Goal: Task Accomplishment & Management: Manage account settings

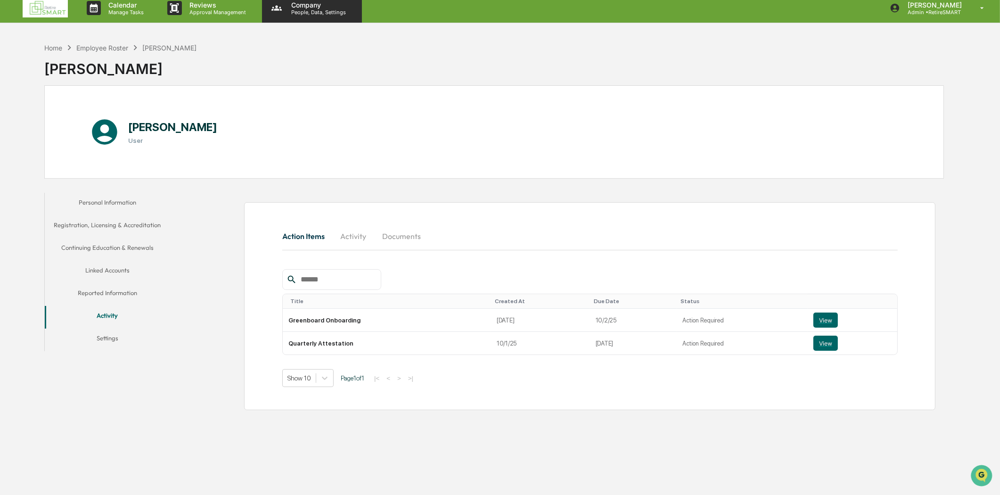
click at [300, 13] on p "People, Data, Settings" at bounding box center [317, 12] width 67 height 7
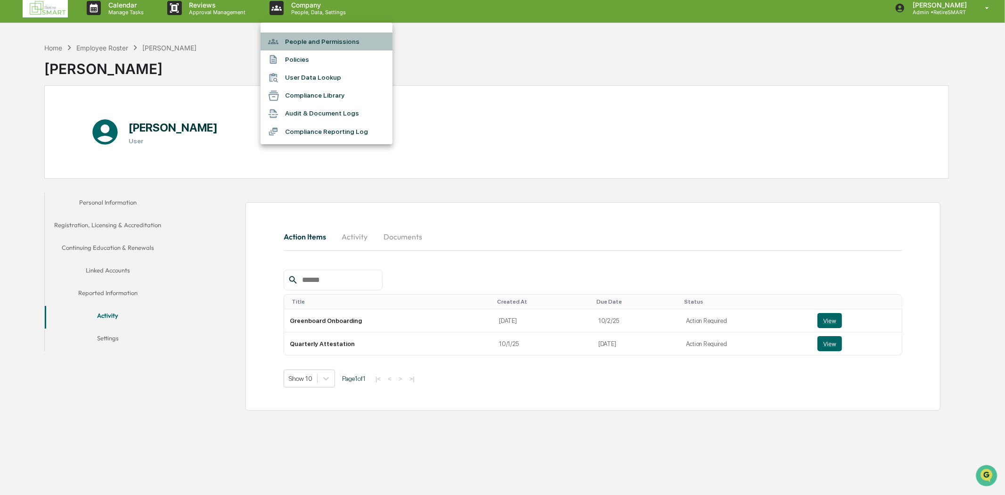
click at [336, 38] on li "People and Permissions" at bounding box center [327, 42] width 132 height 18
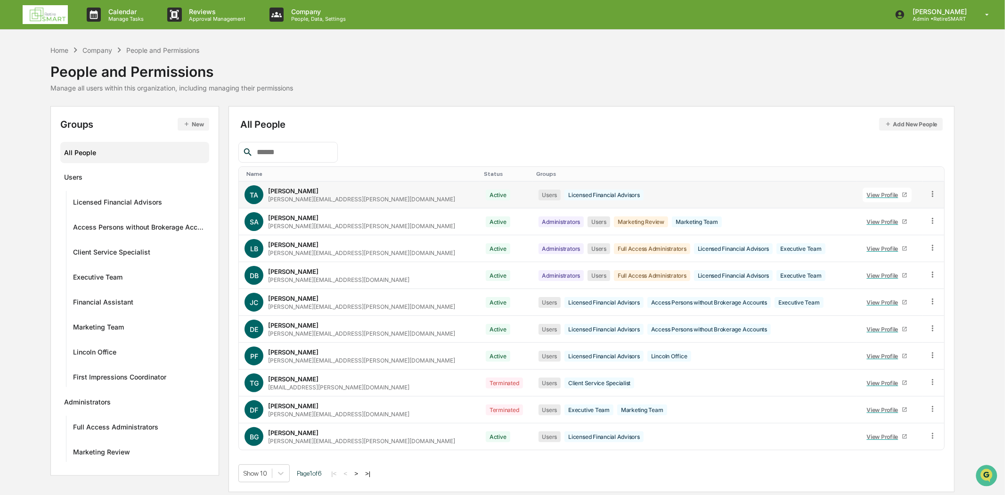
click at [312, 195] on div "[PERSON_NAME] [PERSON_NAME][EMAIL_ADDRESS][PERSON_NAME][DOMAIN_NAME]" at bounding box center [361, 195] width 187 height 16
click at [867, 196] on div "View Profile" at bounding box center [884, 194] width 35 height 7
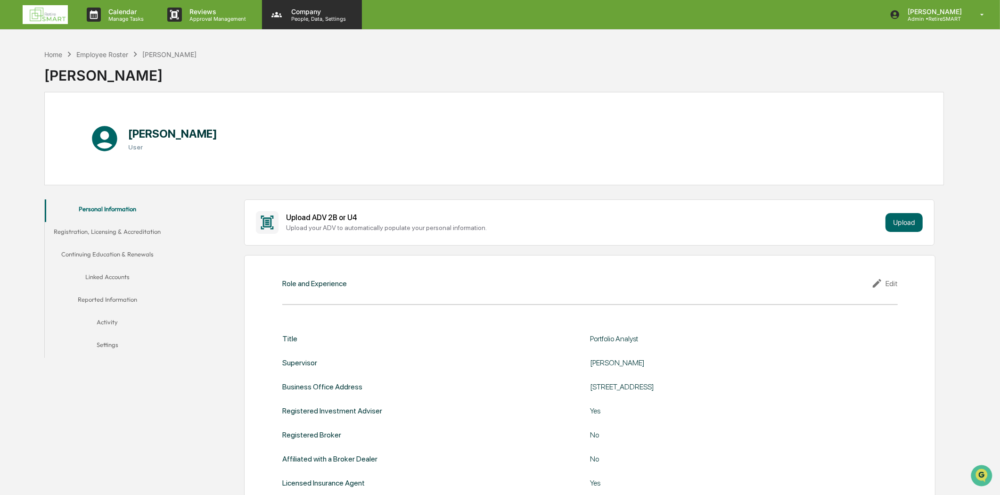
click at [288, 16] on p "People, Data, Settings" at bounding box center [317, 19] width 67 height 7
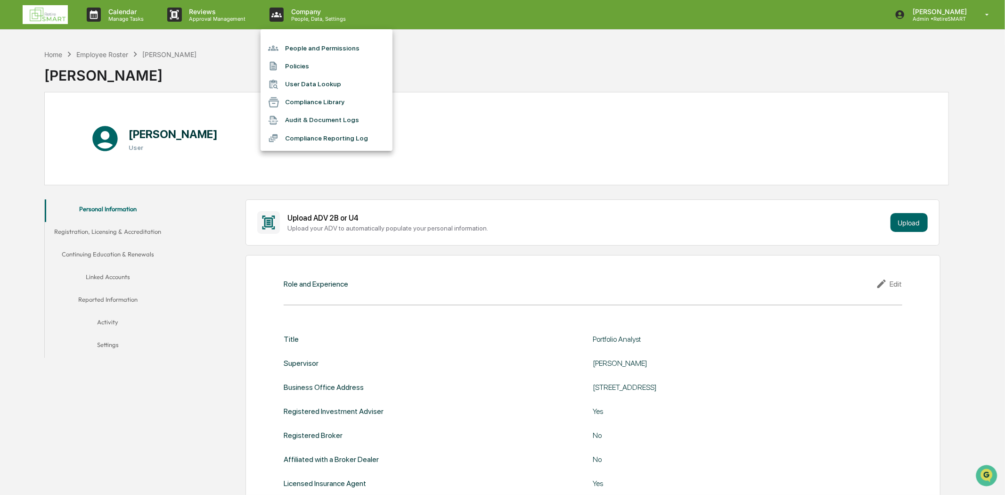
click at [326, 44] on li "People and Permissions" at bounding box center [327, 48] width 132 height 18
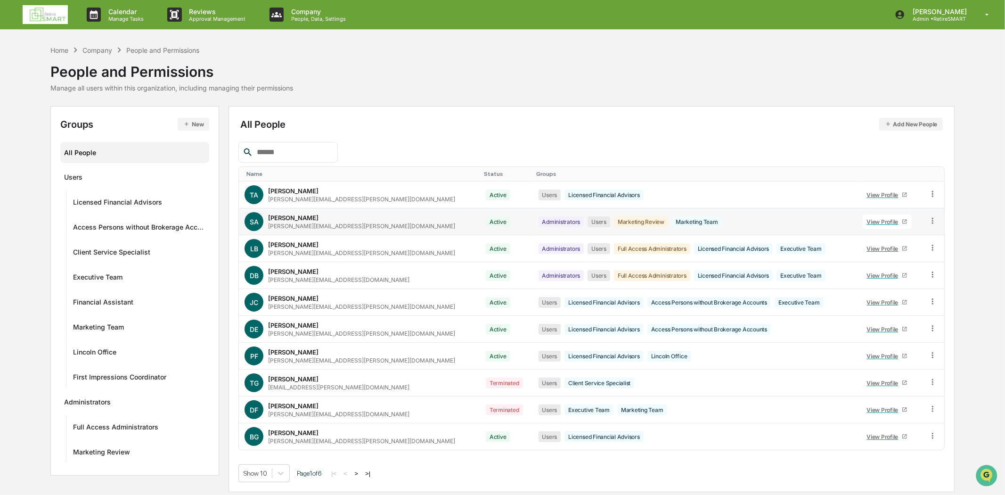
click at [322, 215] on div "[PERSON_NAME] [PERSON_NAME][EMAIL_ADDRESS][PERSON_NAME][DOMAIN_NAME]" at bounding box center [361, 222] width 187 height 16
click at [868, 217] on link "View Profile" at bounding box center [887, 221] width 49 height 15
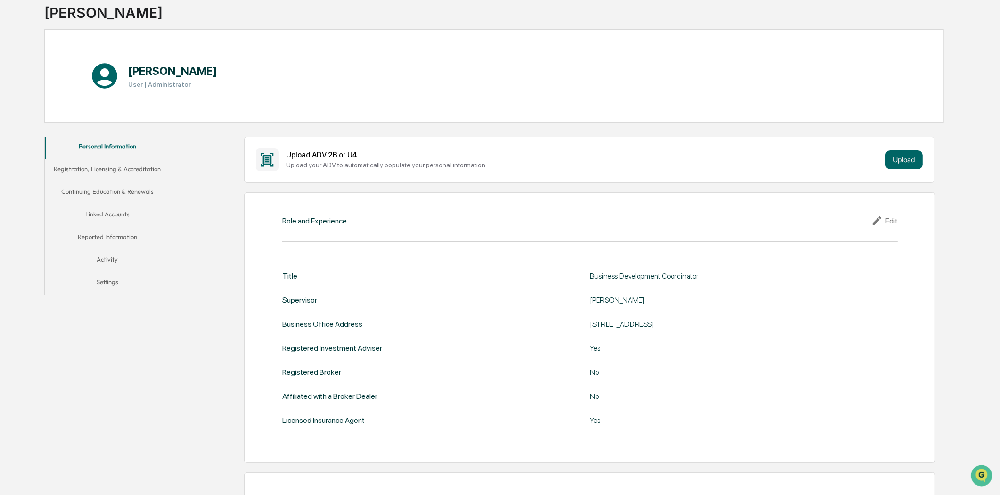
scroll to position [262, 0]
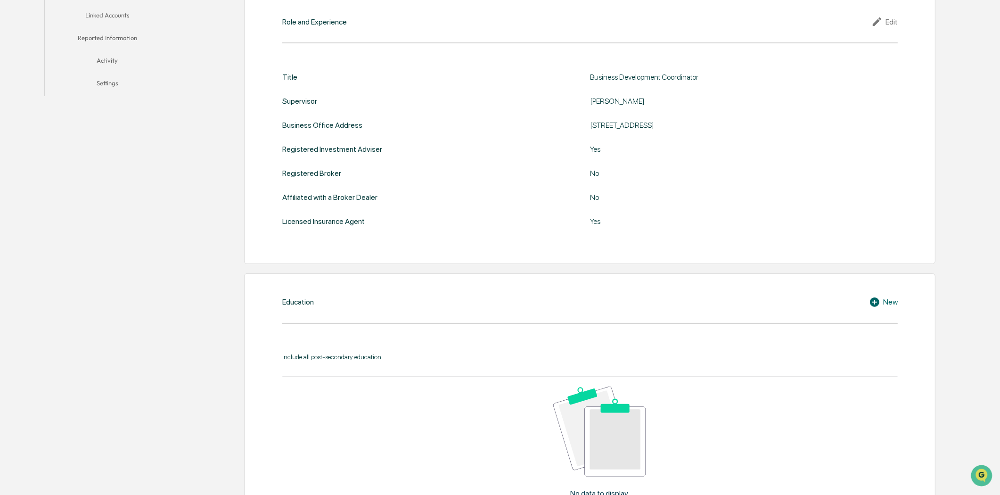
click at [874, 25] on icon at bounding box center [877, 21] width 8 height 8
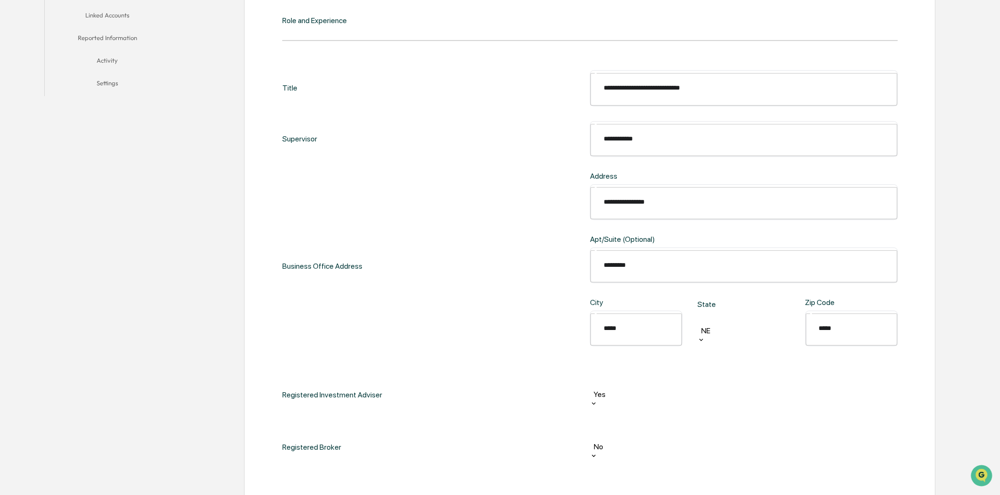
drag, startPoint x: 724, startPoint y: 82, endPoint x: 473, endPoint y: 73, distance: 250.9
click at [473, 73] on div "**********" at bounding box center [589, 87] width 615 height 35
type input "**********"
drag, startPoint x: 654, startPoint y: 115, endPoint x: 575, endPoint y: 125, distance: 79.8
click at [575, 125] on div "**********" at bounding box center [589, 138] width 615 height 35
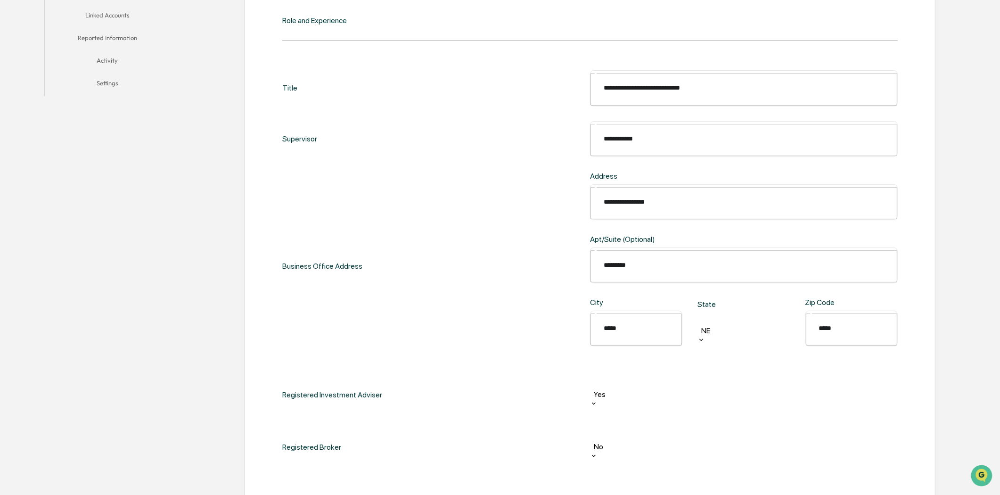
type input "**********"
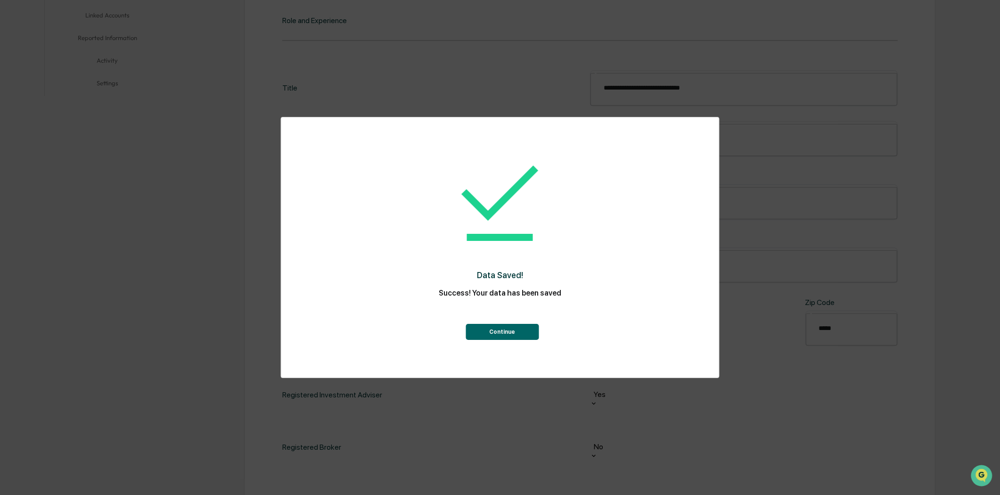
click at [519, 330] on button "Continue" at bounding box center [502, 332] width 73 height 16
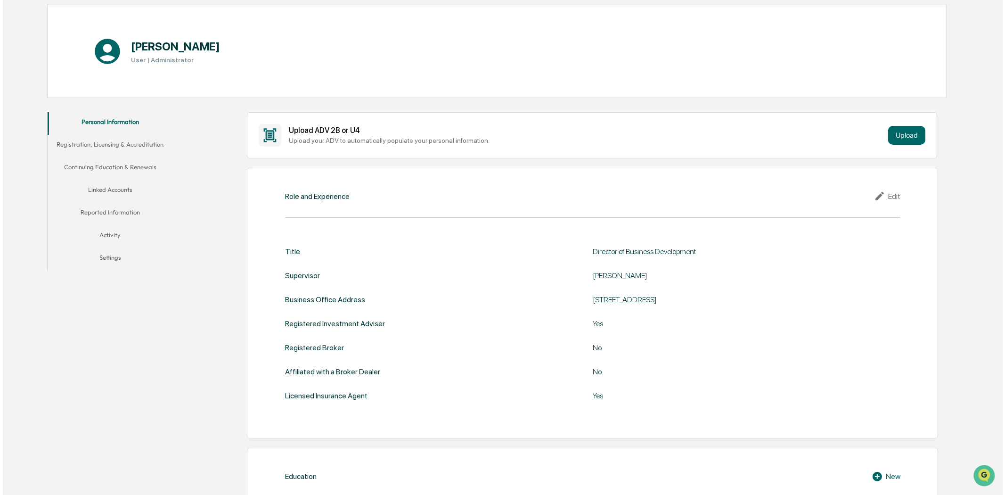
scroll to position [0, 0]
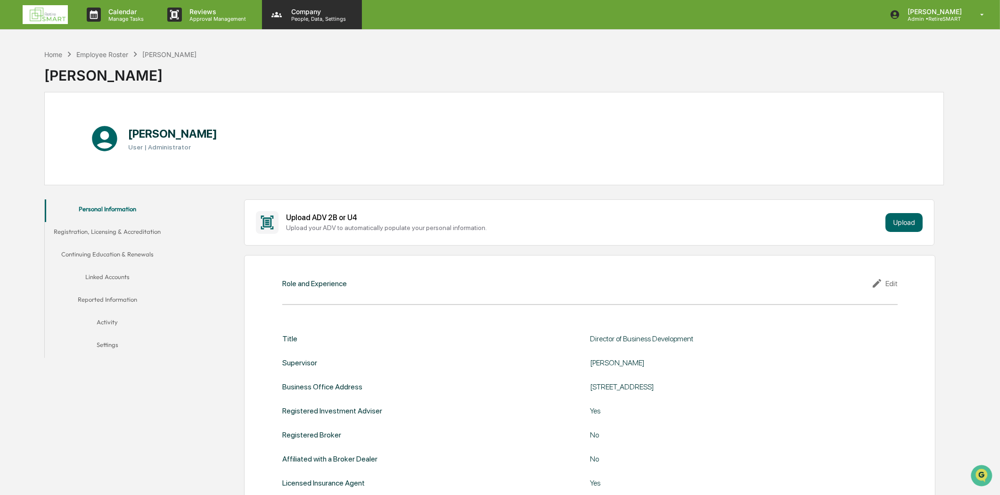
click at [305, 19] on p "People, Data, Settings" at bounding box center [317, 19] width 67 height 7
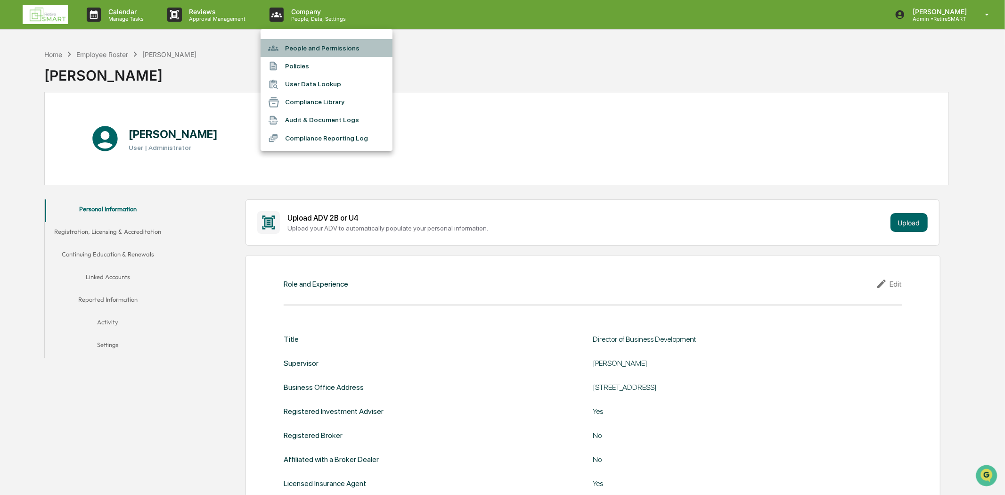
click at [319, 44] on li "People and Permissions" at bounding box center [327, 48] width 132 height 18
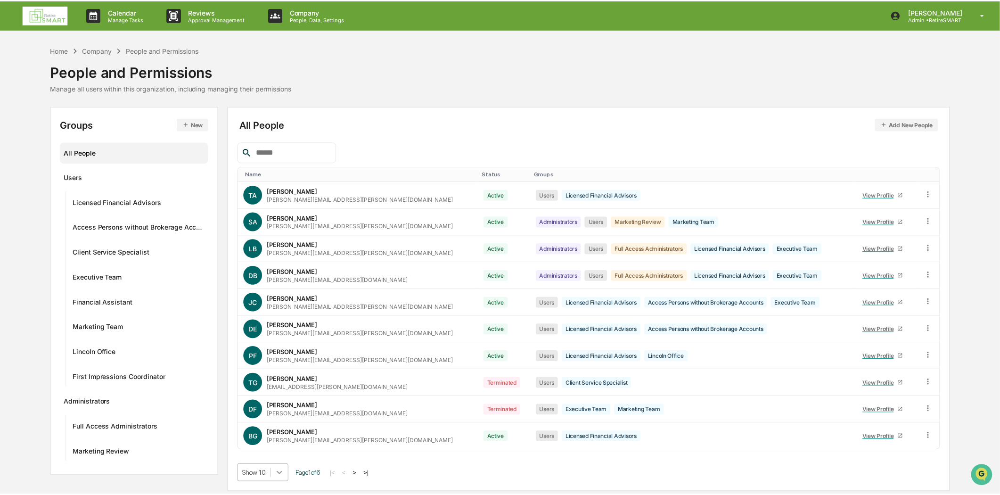
scroll to position [72, 0]
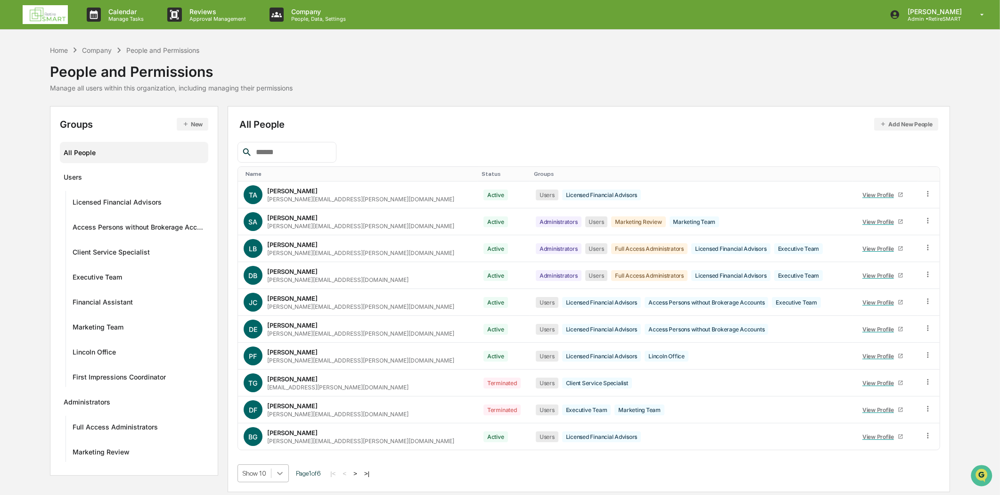
click at [278, 475] on body "Calendar Manage Tasks Reviews Approval Management Company People, Data, Setting…" at bounding box center [500, 247] width 1000 height 495
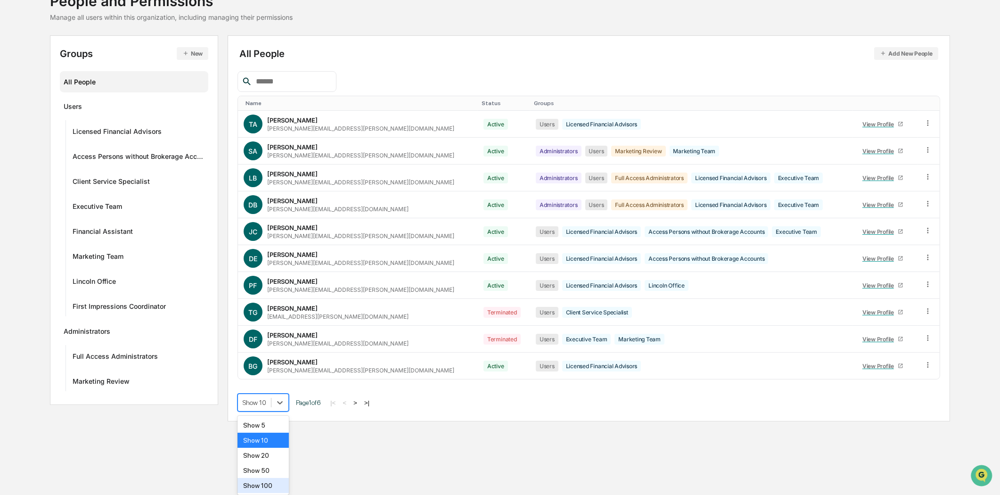
click at [273, 484] on div "Show 100" at bounding box center [263, 485] width 51 height 15
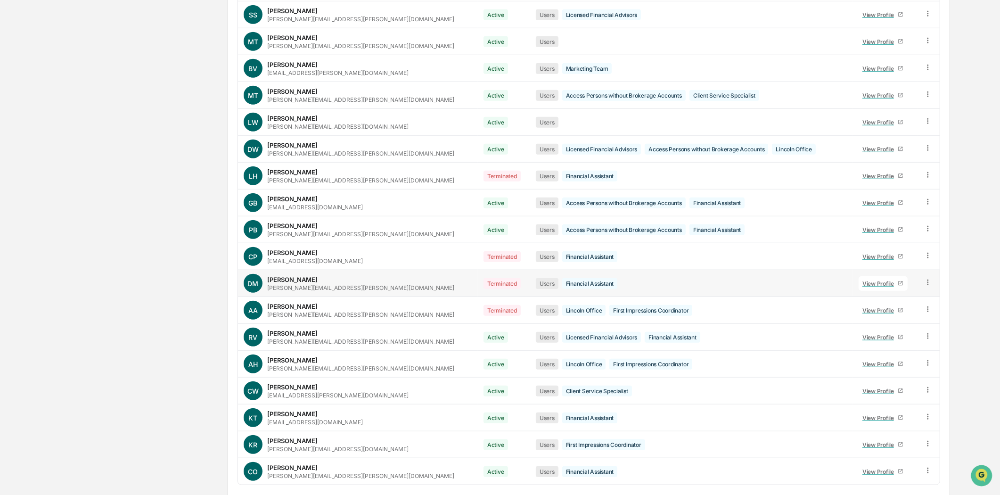
scroll to position [1075, 0]
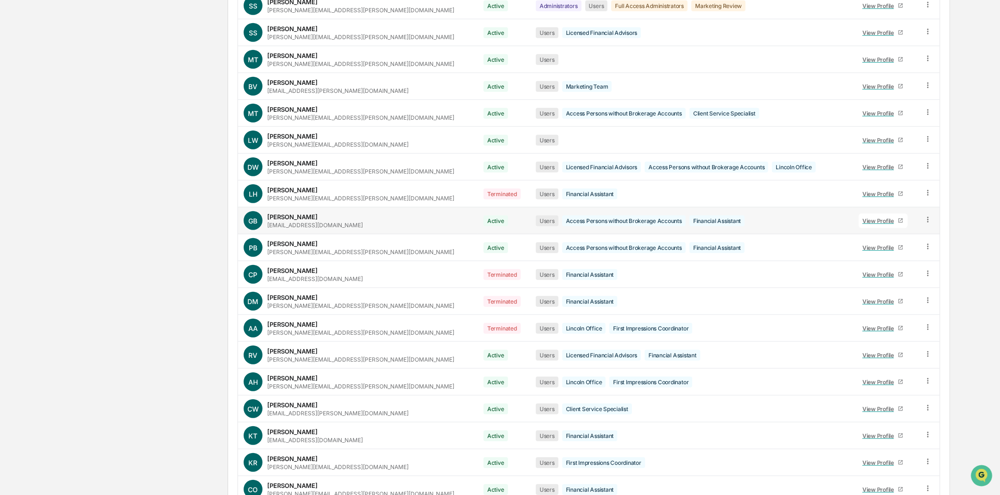
click at [863, 222] on div "View Profile" at bounding box center [879, 220] width 35 height 7
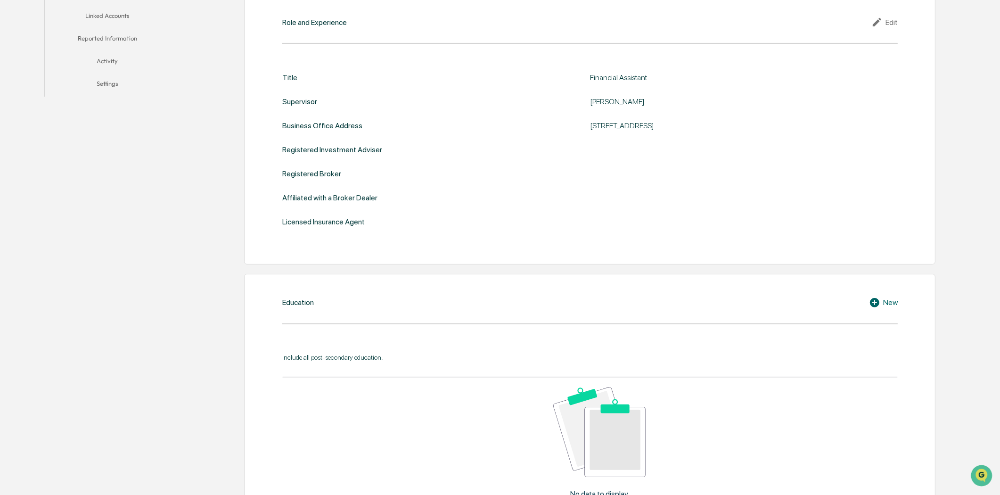
scroll to position [59, 0]
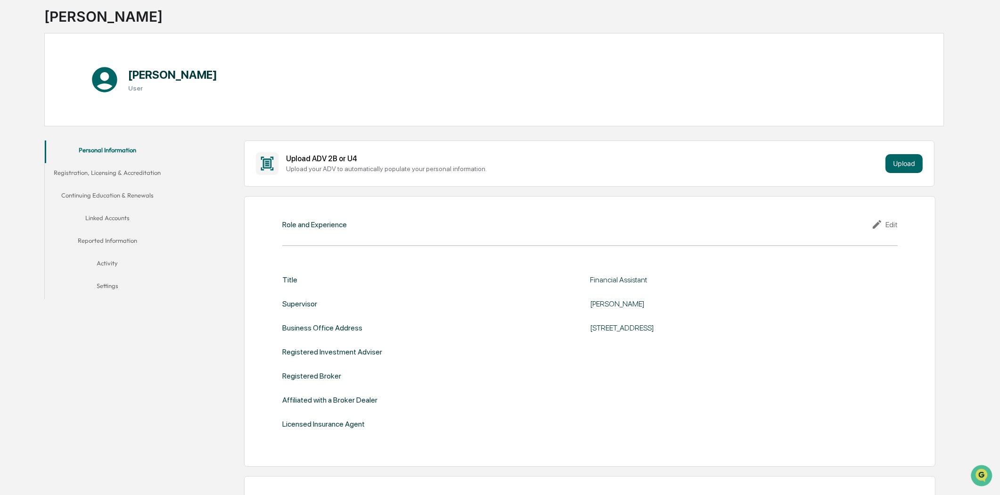
click at [889, 222] on div "Edit" at bounding box center [884, 224] width 26 height 11
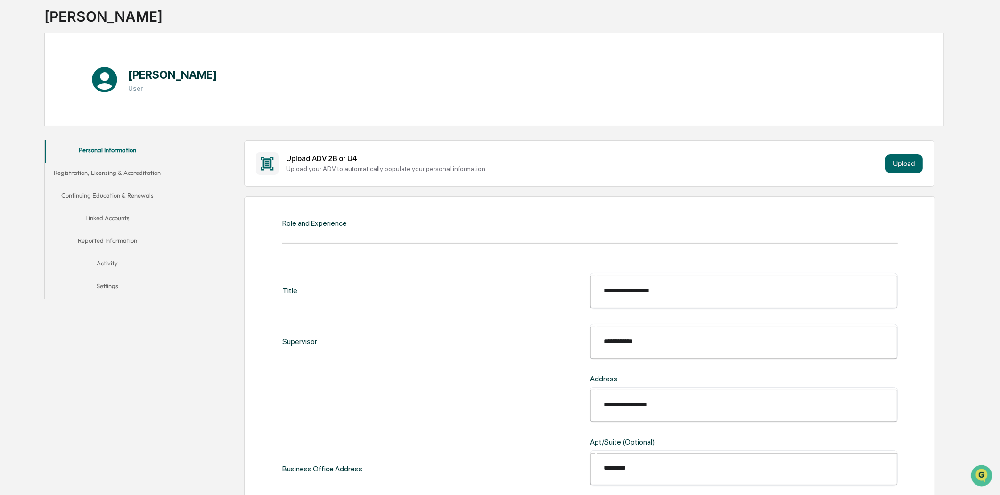
drag, startPoint x: 678, startPoint y: 322, endPoint x: 500, endPoint y: 307, distance: 178.3
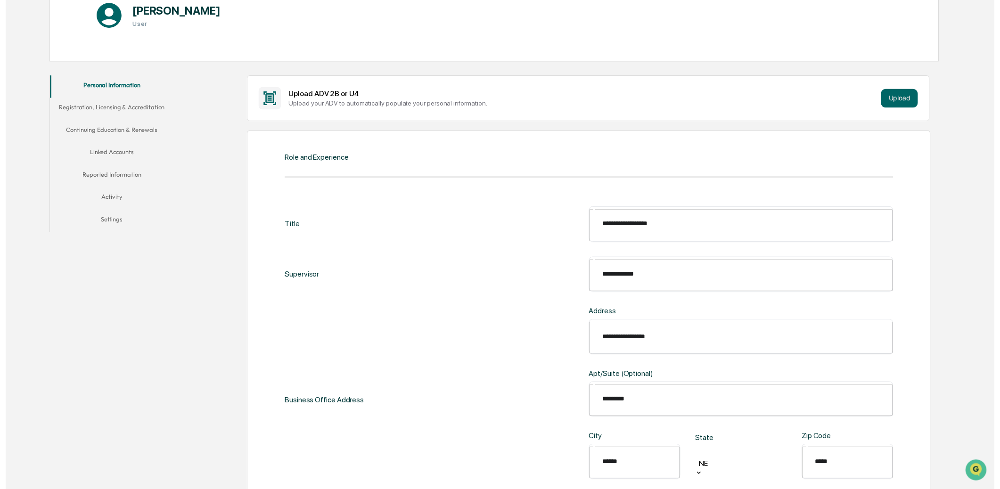
scroll to position [216, 0]
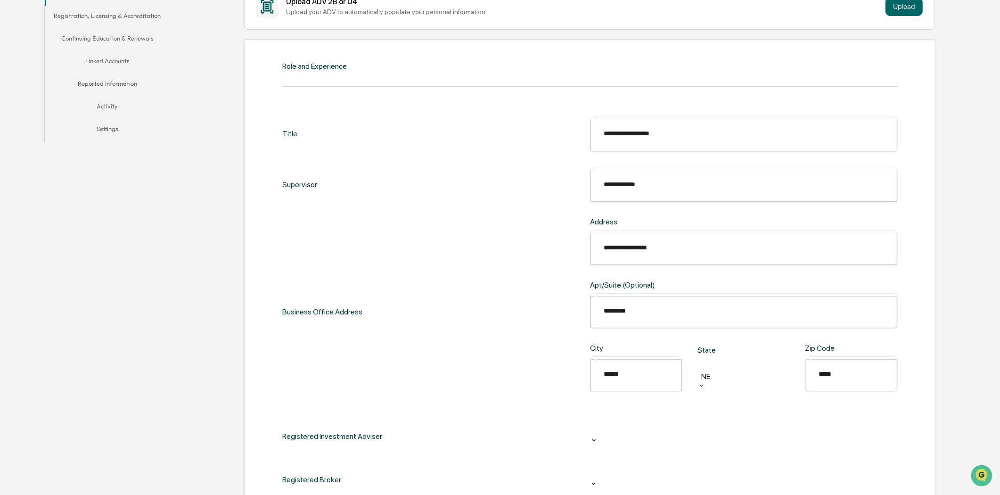
type input "**********"
drag, startPoint x: 888, startPoint y: 488, endPoint x: 879, endPoint y: 359, distance: 129.0
click at [879, 373] on div "**********" at bounding box center [589, 365] width 615 height 498
click at [880, 424] on div at bounding box center [744, 429] width 298 height 11
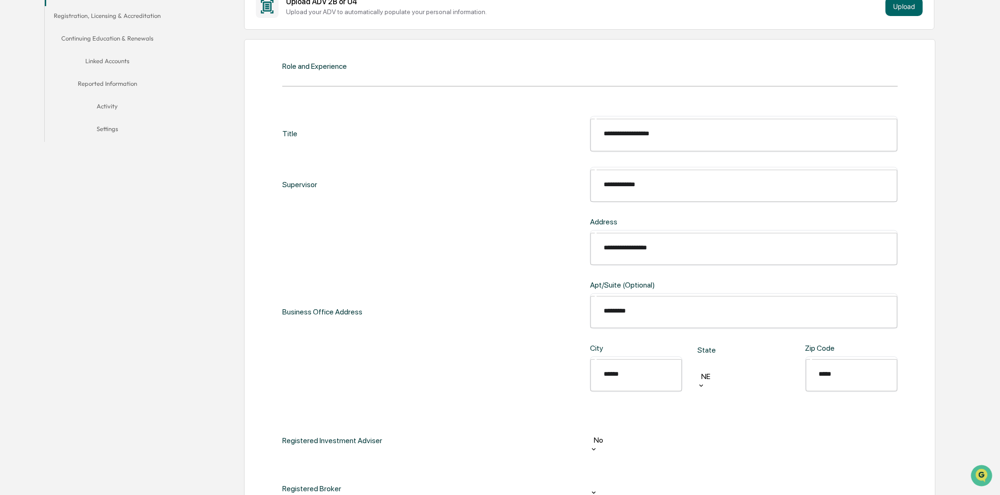
click at [634, 377] on div "**********" at bounding box center [589, 352] width 615 height 473
click at [630, 476] on div at bounding box center [744, 481] width 298 height 11
drag, startPoint x: 608, startPoint y: 427, endPoint x: 614, endPoint y: 417, distance: 12.3
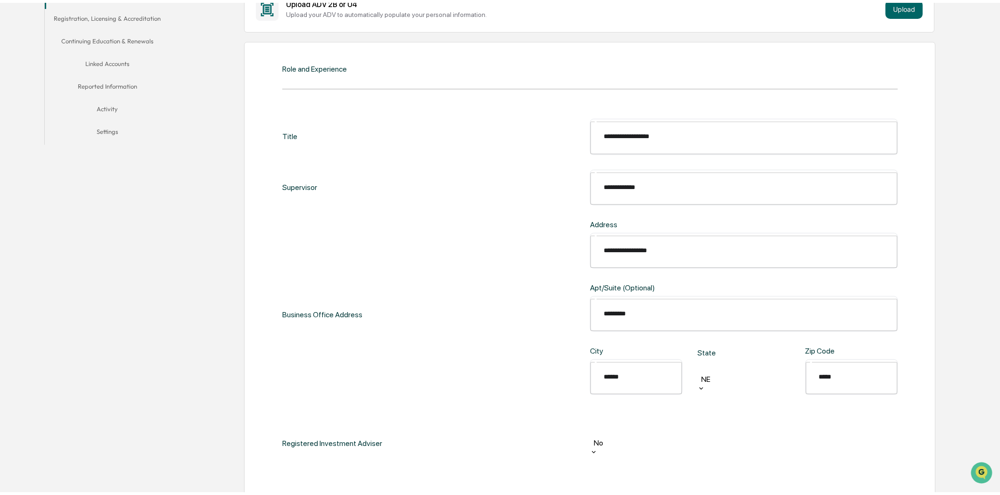
scroll to position [222, 0]
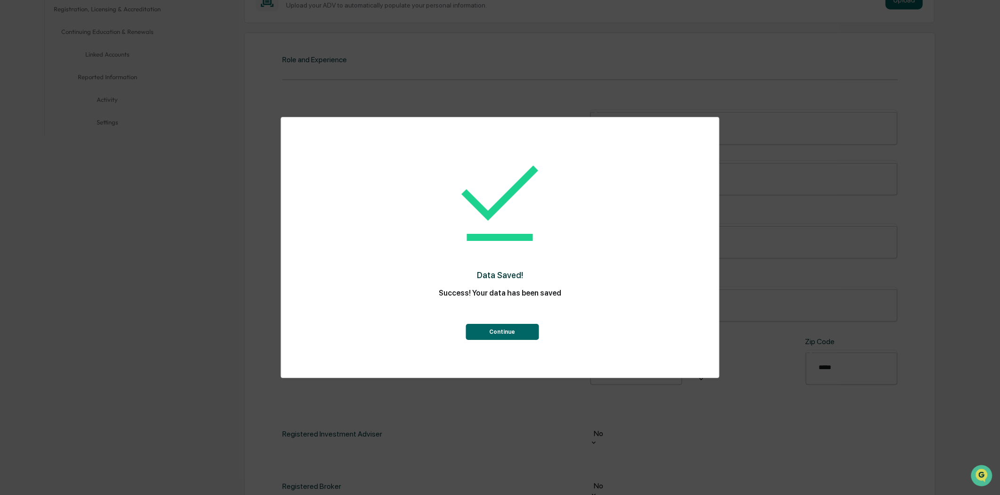
click at [506, 332] on button "Continue" at bounding box center [502, 332] width 73 height 16
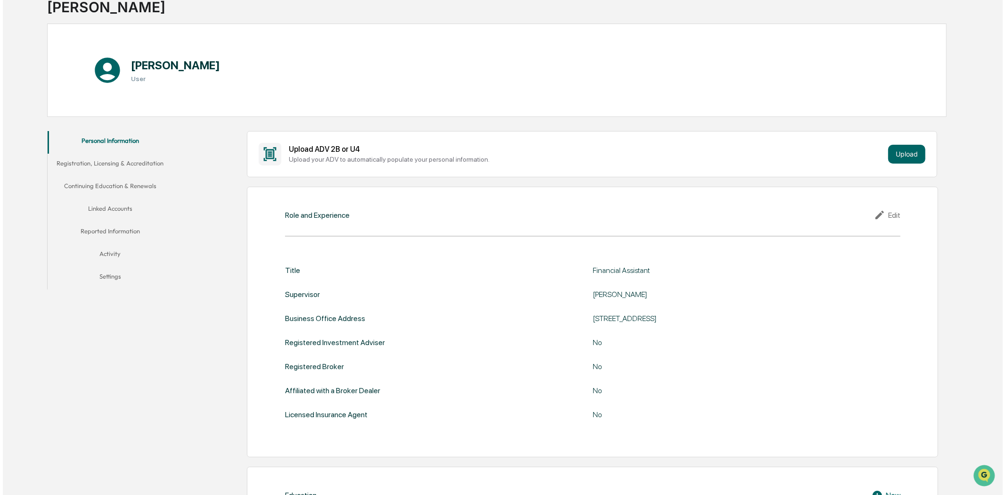
scroll to position [0, 0]
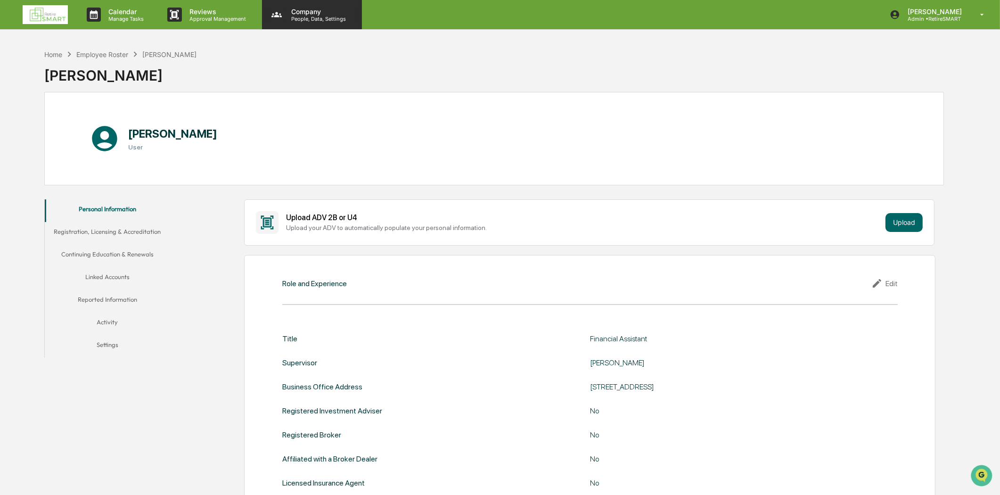
click at [293, 11] on p "Company" at bounding box center [317, 12] width 67 height 8
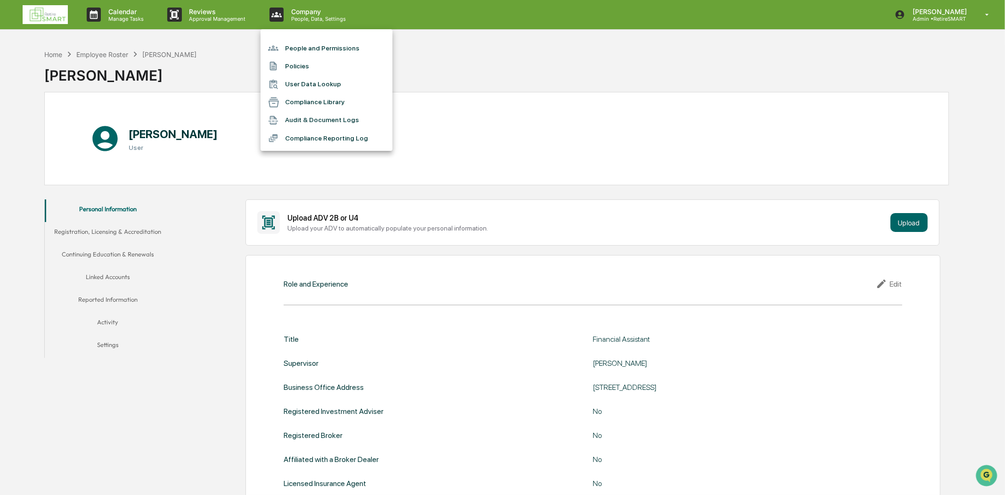
click at [302, 48] on li "People and Permissions" at bounding box center [327, 48] width 132 height 18
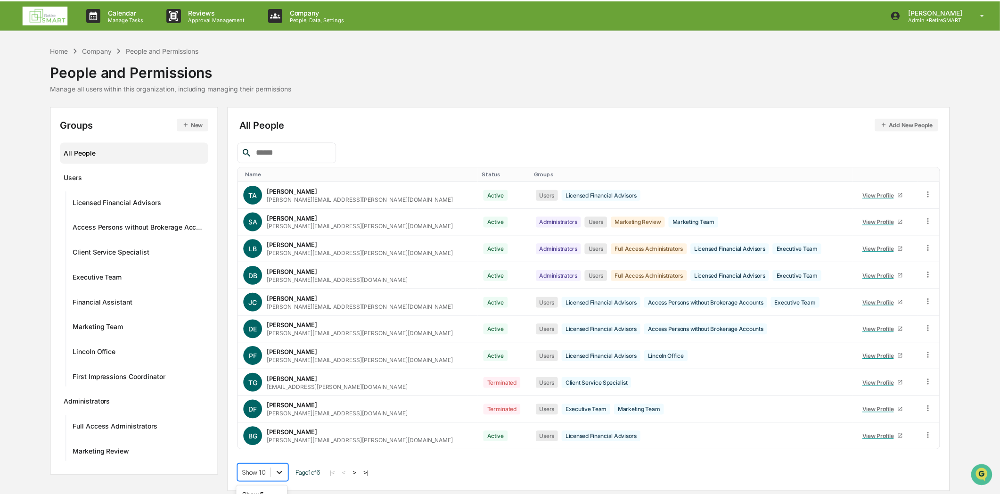
scroll to position [72, 0]
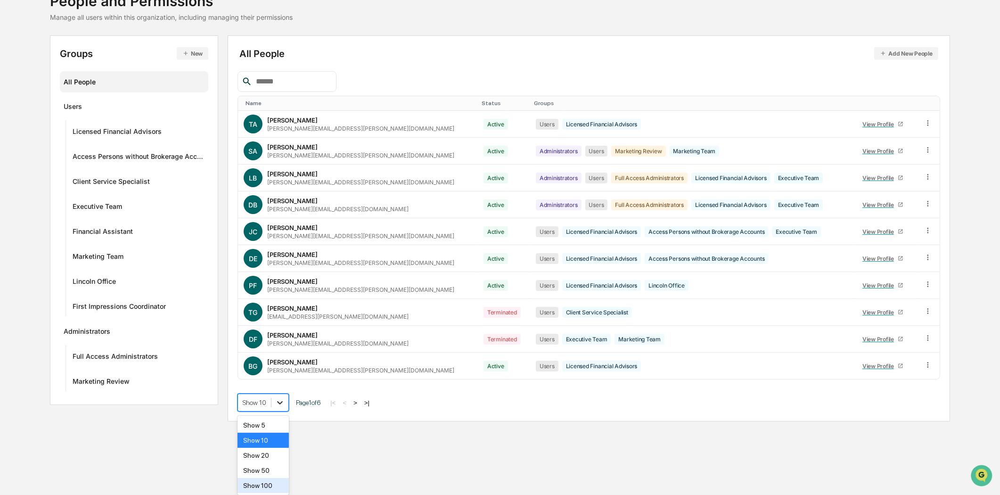
click at [285, 424] on body "Calendar Manage Tasks Reviews Approval Management Company People, Data, Setting…" at bounding box center [500, 176] width 1000 height 495
click at [276, 483] on div "Show 100" at bounding box center [263, 485] width 51 height 15
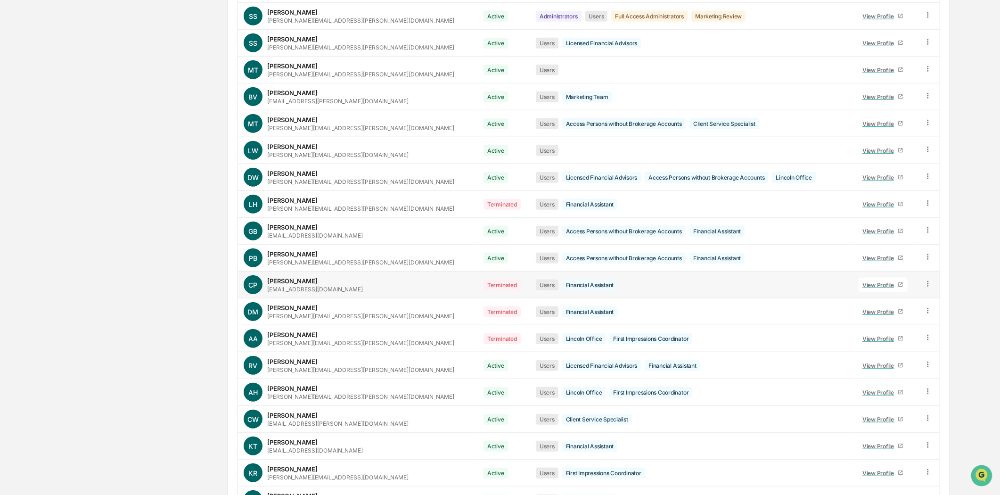
scroll to position [1128, 0]
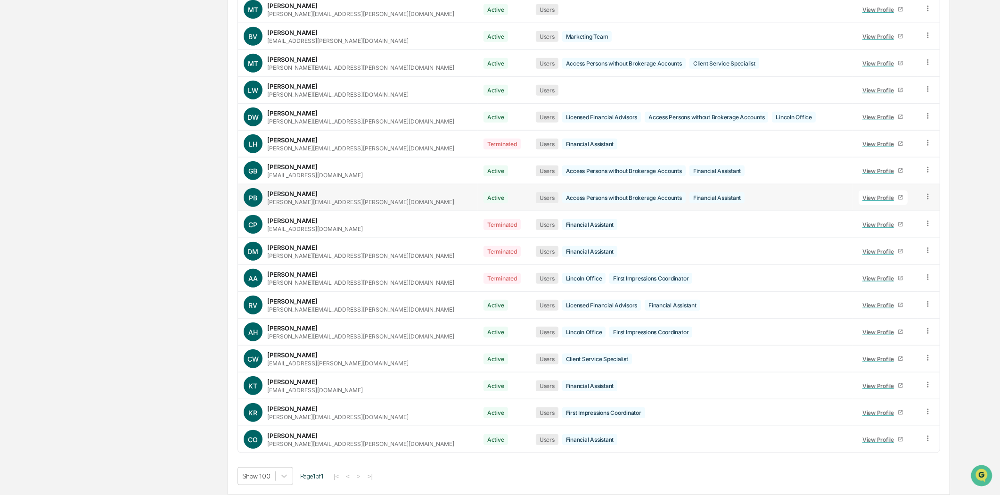
click at [866, 195] on div "View Profile" at bounding box center [879, 197] width 35 height 7
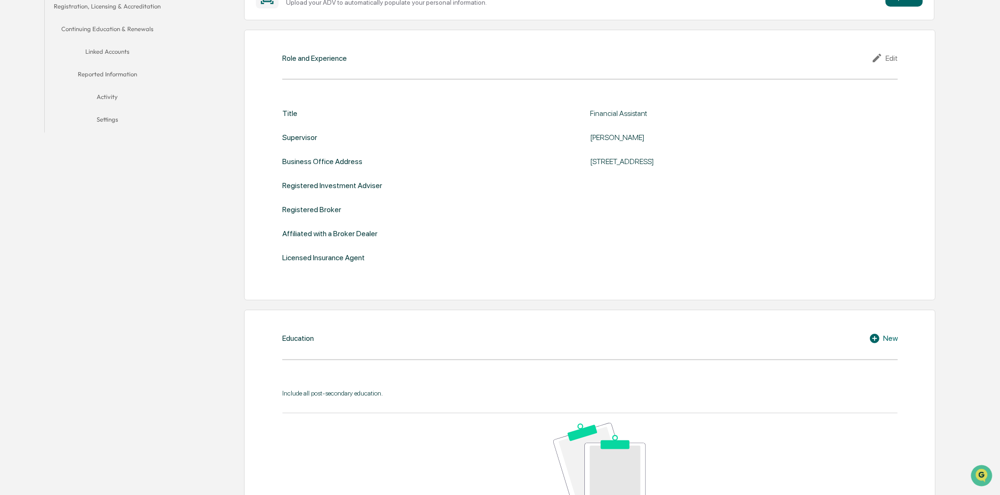
scroll to position [59, 0]
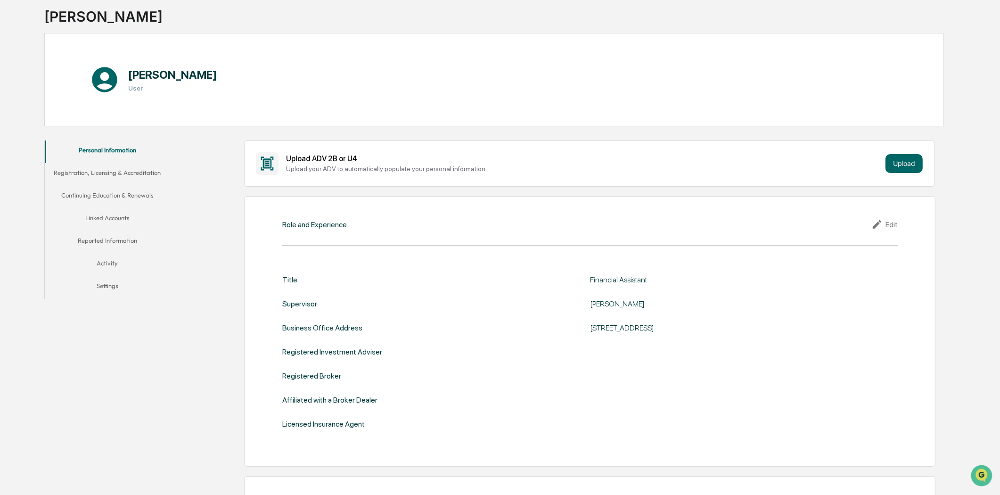
click at [893, 222] on div "Edit" at bounding box center [884, 224] width 26 height 11
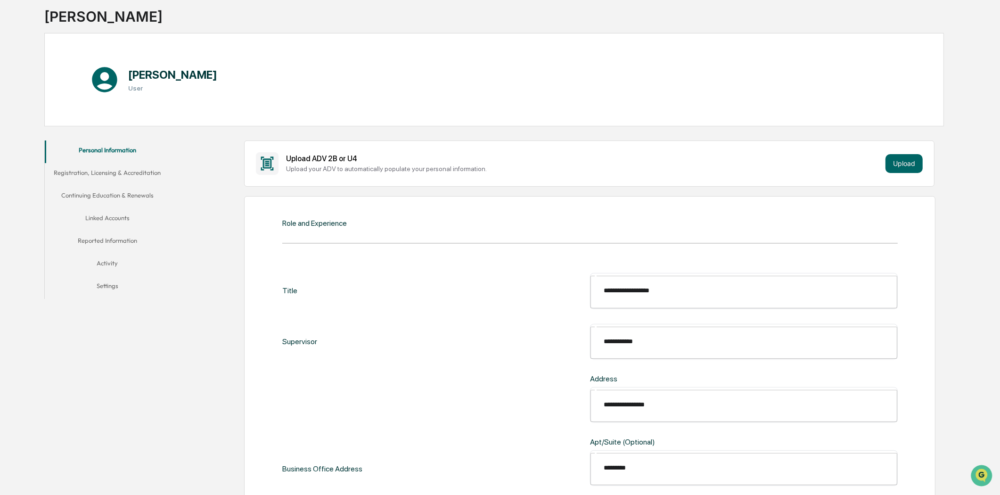
drag, startPoint x: 676, startPoint y: 320, endPoint x: 482, endPoint y: 318, distance: 194.2
click at [482, 324] on div "**********" at bounding box center [589, 341] width 615 height 35
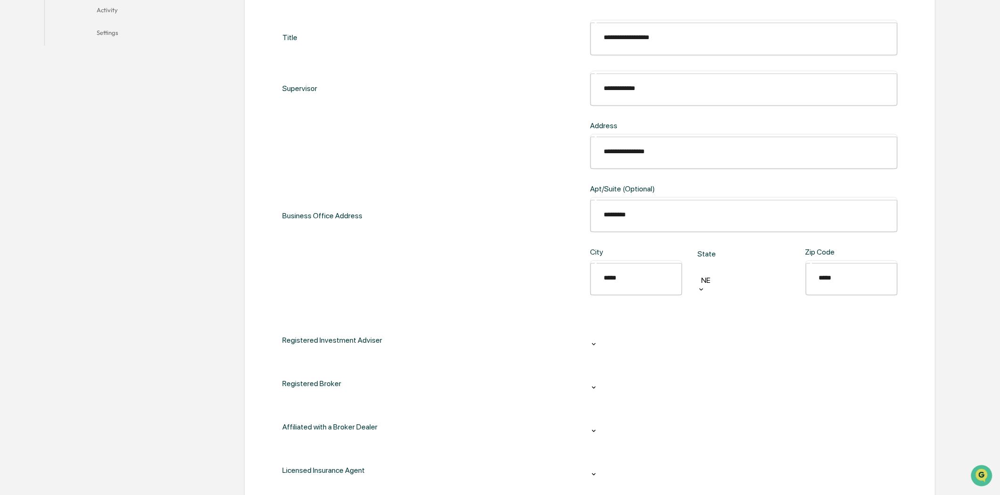
scroll to position [373, 0]
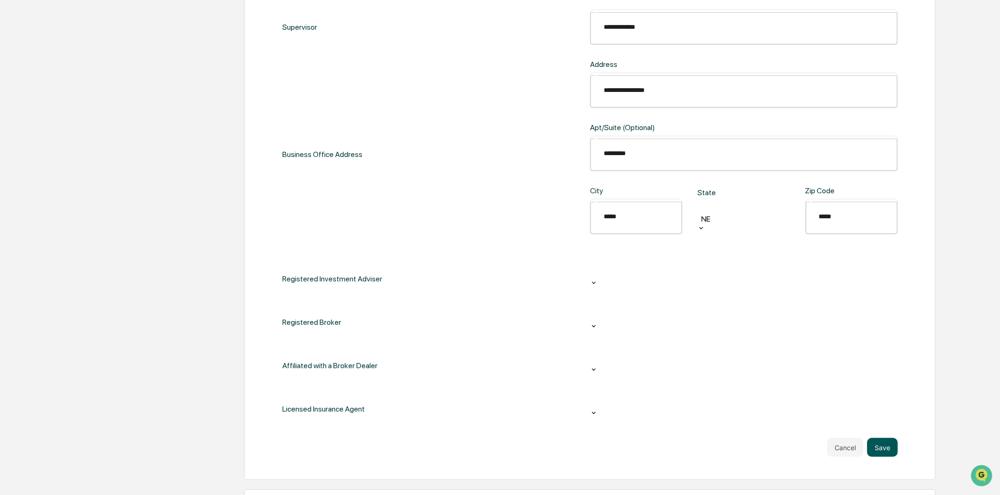
type input "**********"
click at [892, 438] on button "Save" at bounding box center [882, 447] width 31 height 19
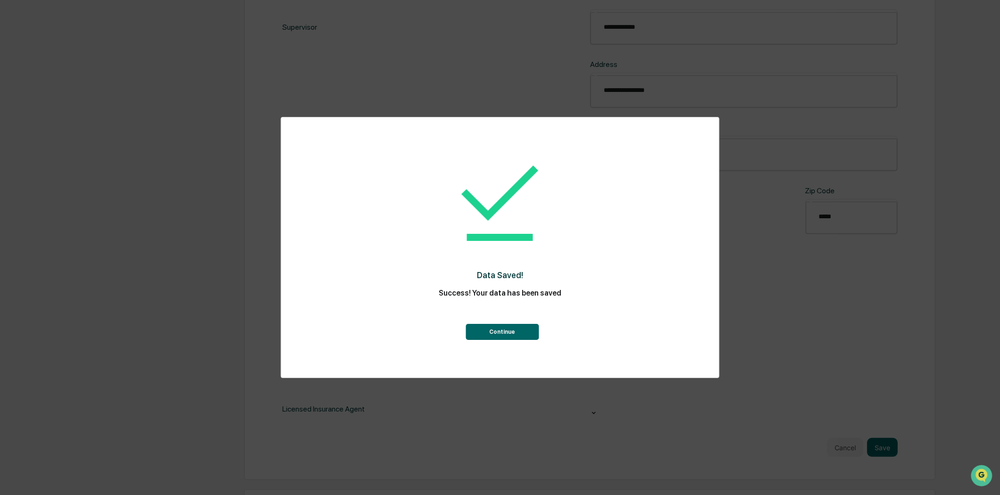
click at [501, 319] on div "Continue" at bounding box center [500, 322] width 400 height 36
click at [494, 337] on button "Continue" at bounding box center [502, 332] width 73 height 16
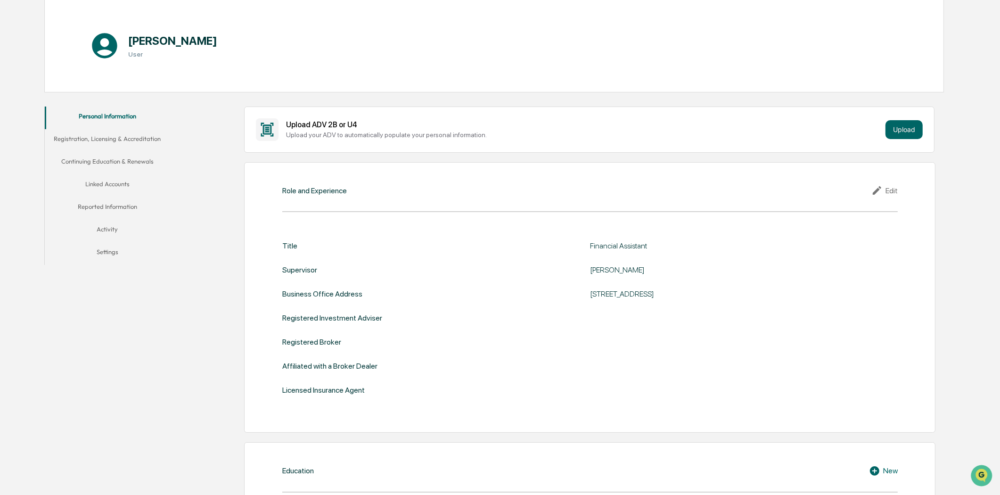
scroll to position [0, 0]
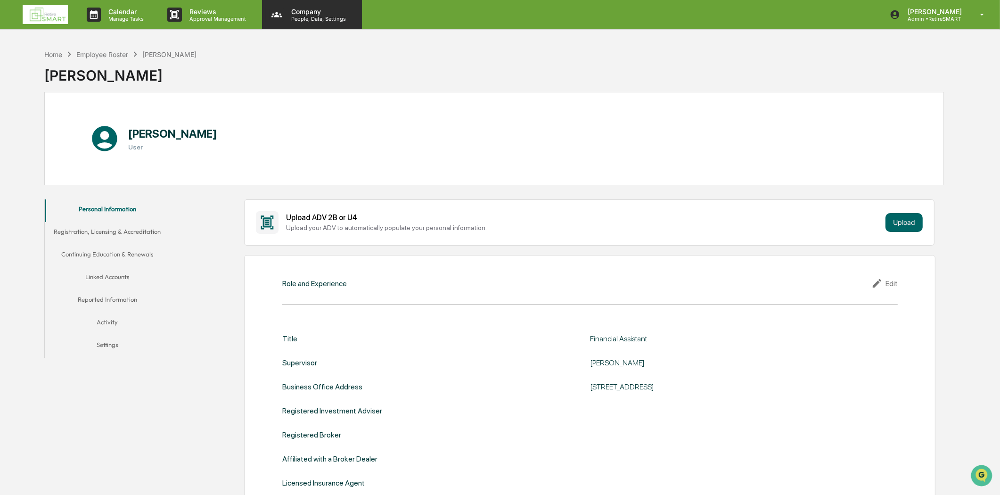
click at [304, 20] on p "People, Data, Settings" at bounding box center [317, 19] width 67 height 7
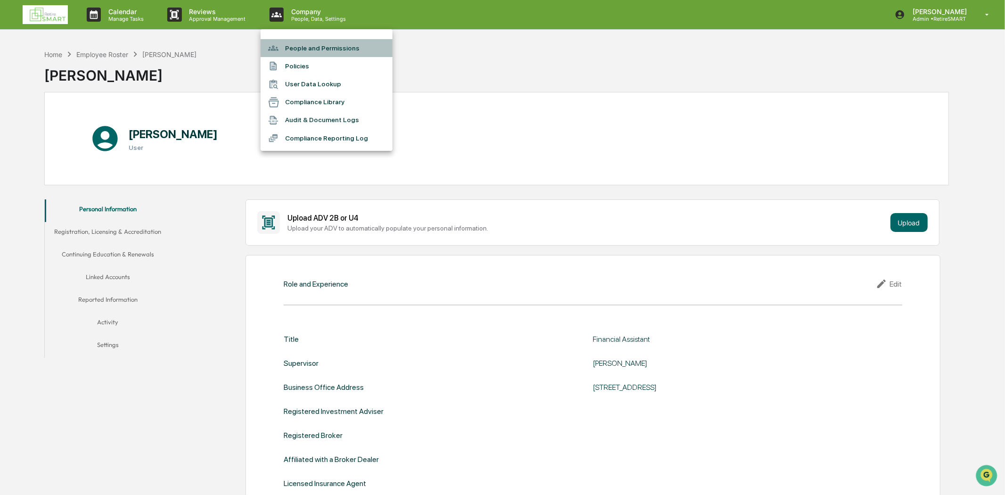
click at [316, 43] on li "People and Permissions" at bounding box center [327, 48] width 132 height 18
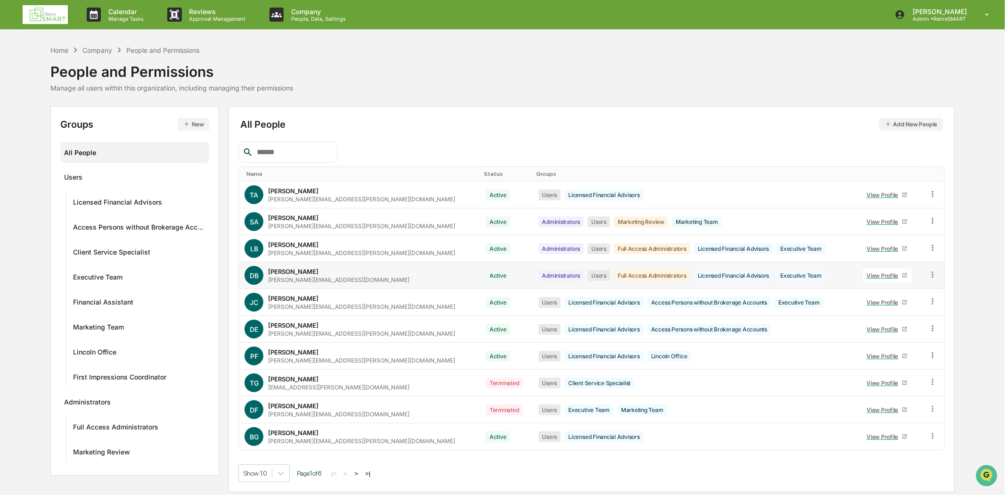
click at [337, 273] on div "DB [PERSON_NAME] [PERSON_NAME][EMAIL_ADDRESS][DOMAIN_NAME]" at bounding box center [360, 275] width 230 height 19
click at [875, 275] on div "View Profile" at bounding box center [884, 275] width 35 height 7
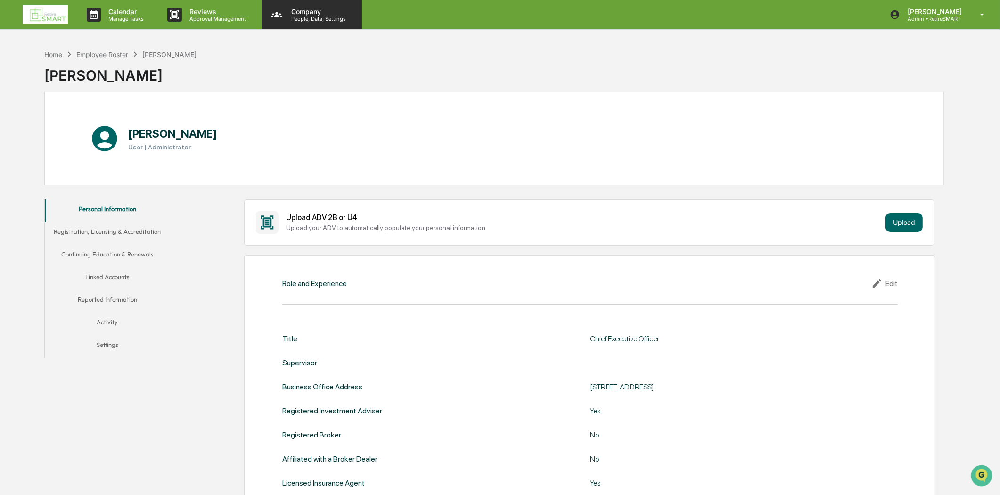
click at [293, 17] on p "People, Data, Settings" at bounding box center [317, 19] width 67 height 7
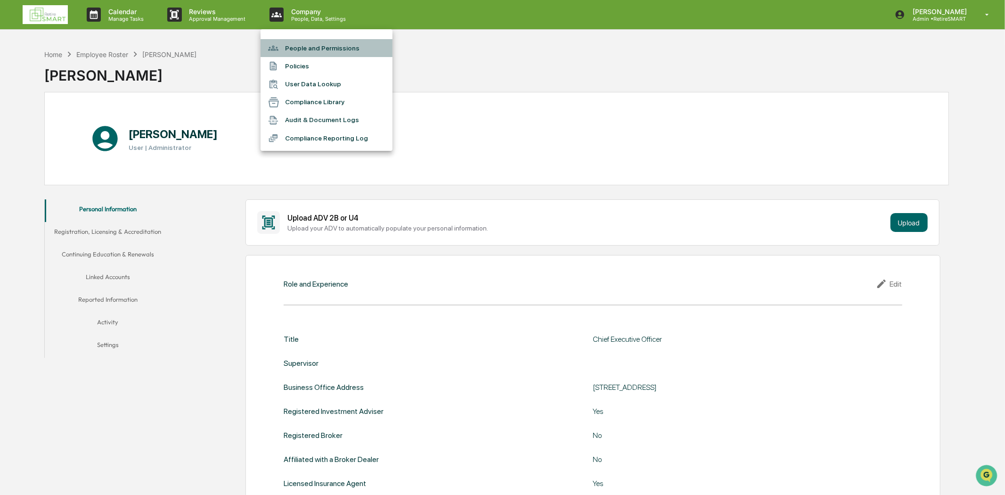
click at [333, 47] on li "People and Permissions" at bounding box center [327, 48] width 132 height 18
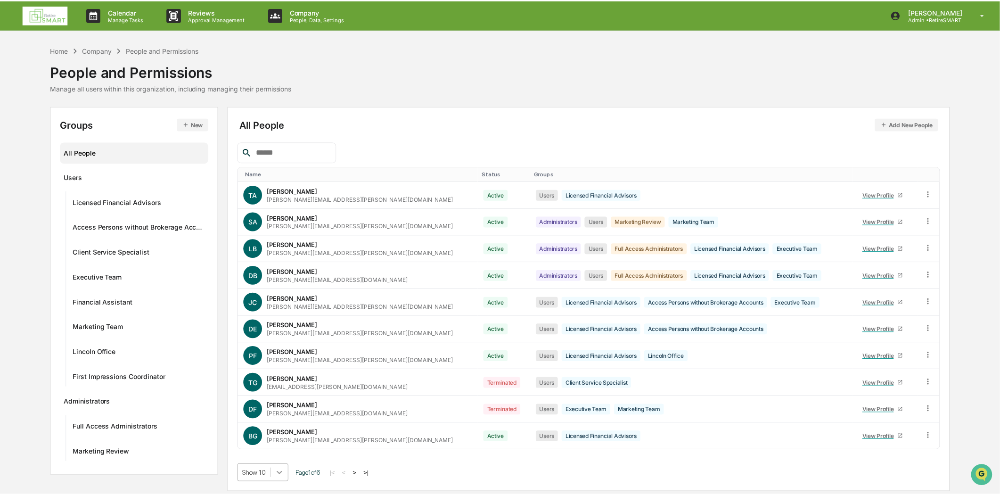
scroll to position [72, 0]
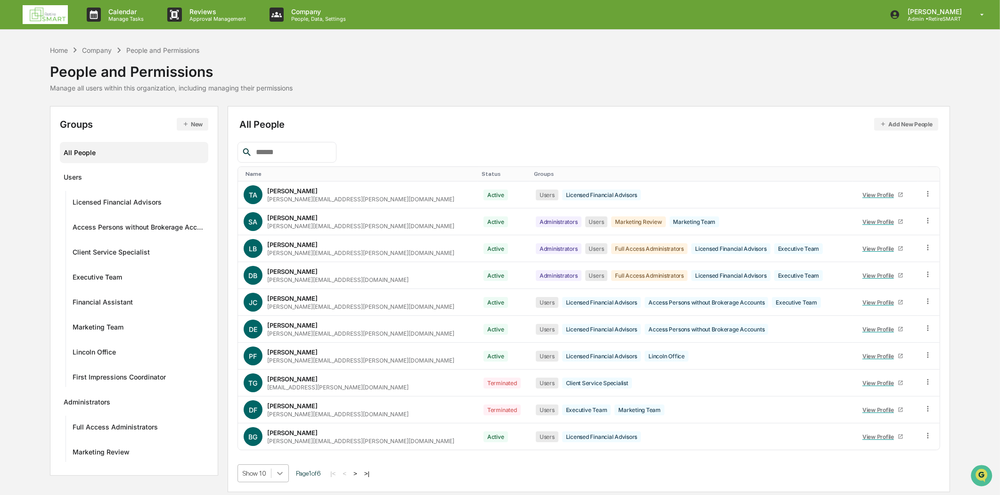
click at [283, 472] on body "Calendar Manage Tasks Reviews Approval Management Company People, Data, Setting…" at bounding box center [500, 247] width 1000 height 495
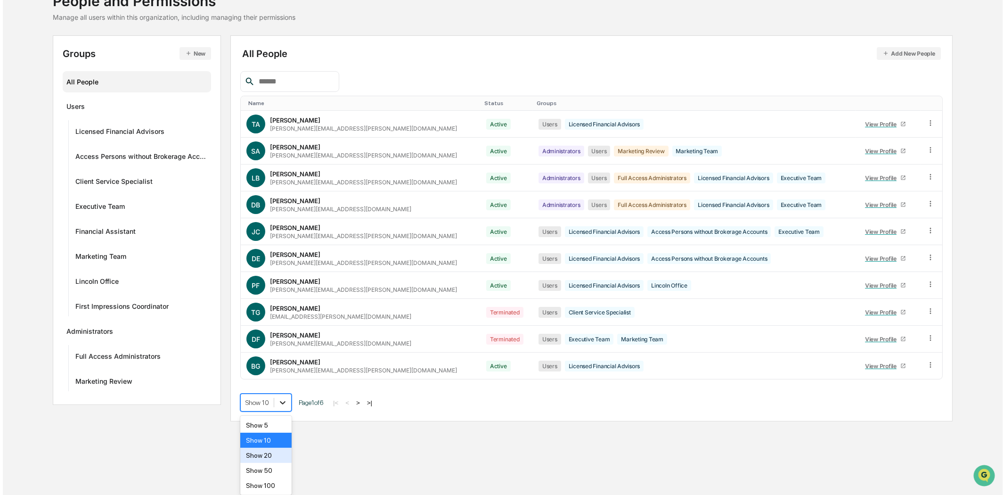
scroll to position [0, 0]
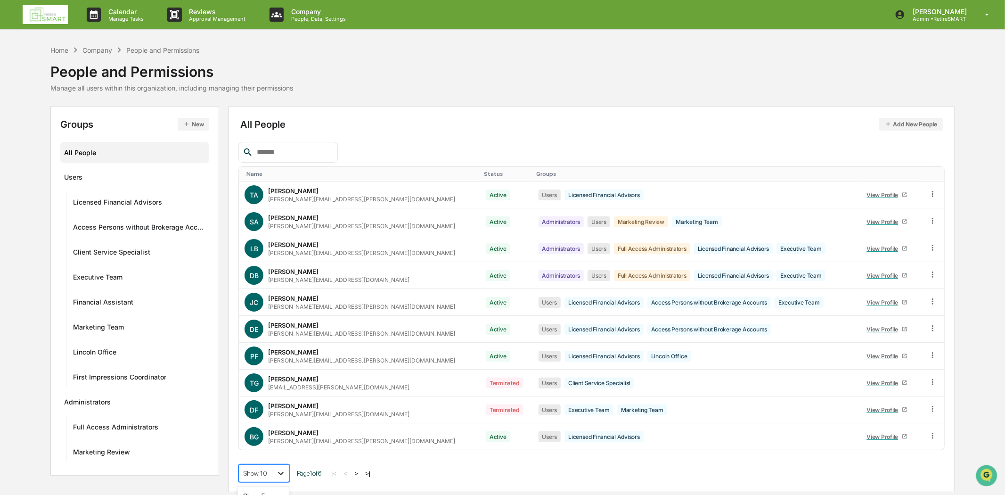
click at [277, 403] on div "Name Status Groups TA [PERSON_NAME] [PERSON_NAME][EMAIL_ADDRESS][PERSON_NAME][D…" at bounding box center [591, 312] width 706 height 340
drag, startPoint x: 285, startPoint y: 463, endPoint x: 283, endPoint y: 474, distance: 11.5
click at [285, 465] on div "Name Status Groups TA [PERSON_NAME] [PERSON_NAME][EMAIL_ADDRESS][PERSON_NAME][D…" at bounding box center [591, 312] width 706 height 340
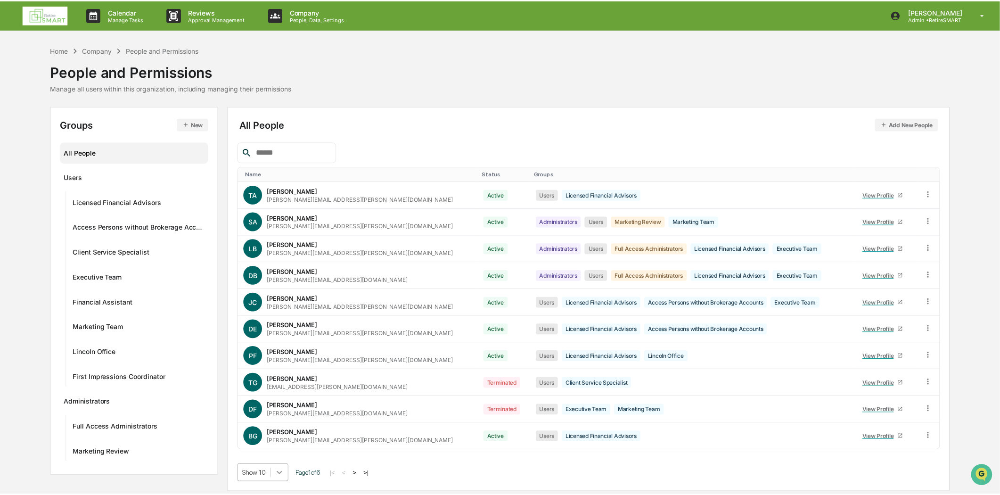
scroll to position [72, 0]
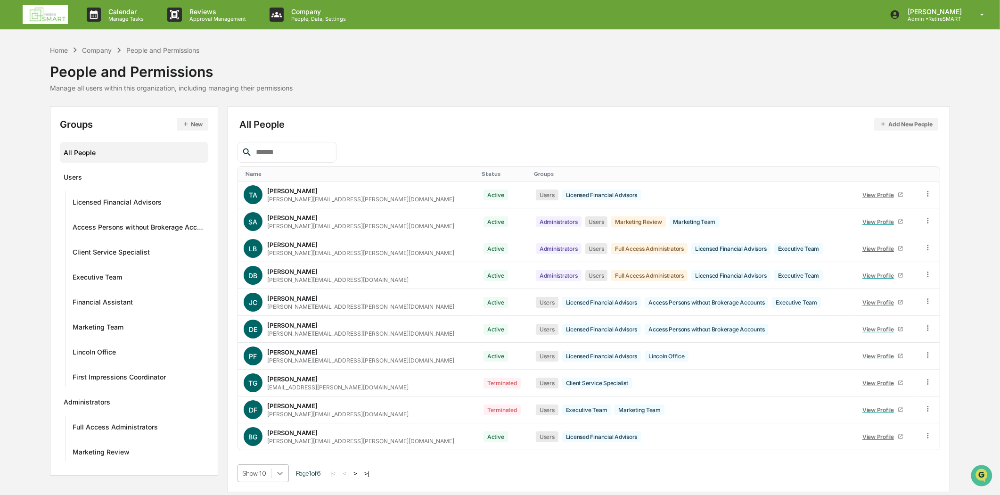
click at [281, 474] on body "Calendar Manage Tasks Reviews Approval Management Company People, Data, Setting…" at bounding box center [500, 247] width 1000 height 495
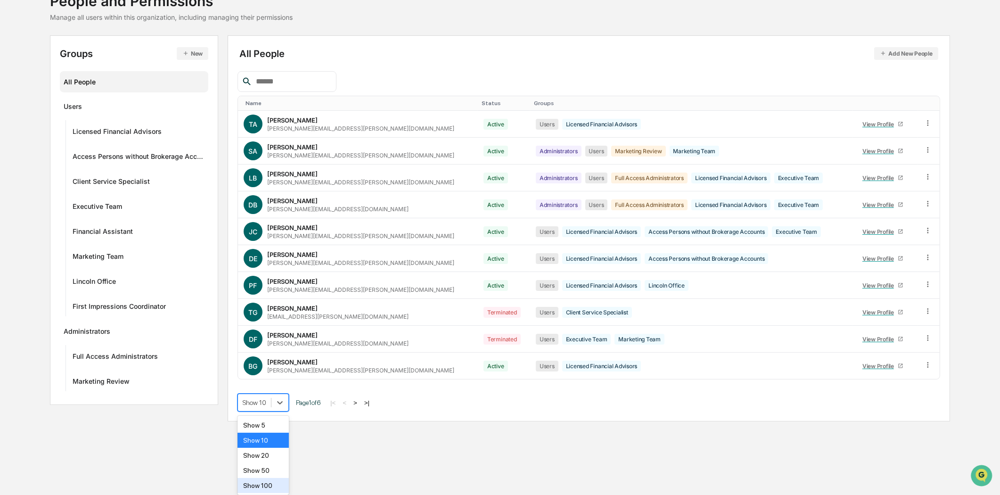
click at [269, 485] on div "Show 100" at bounding box center [263, 485] width 51 height 15
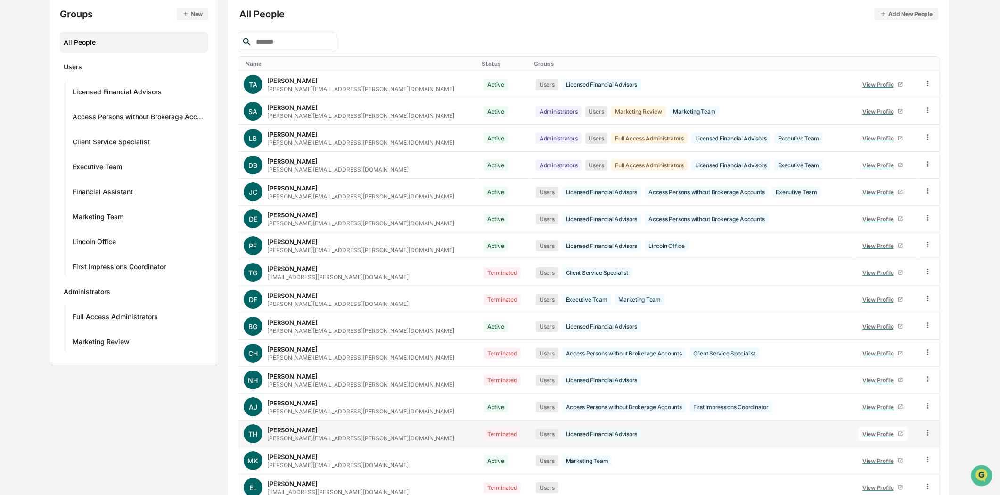
scroll to position [105, 0]
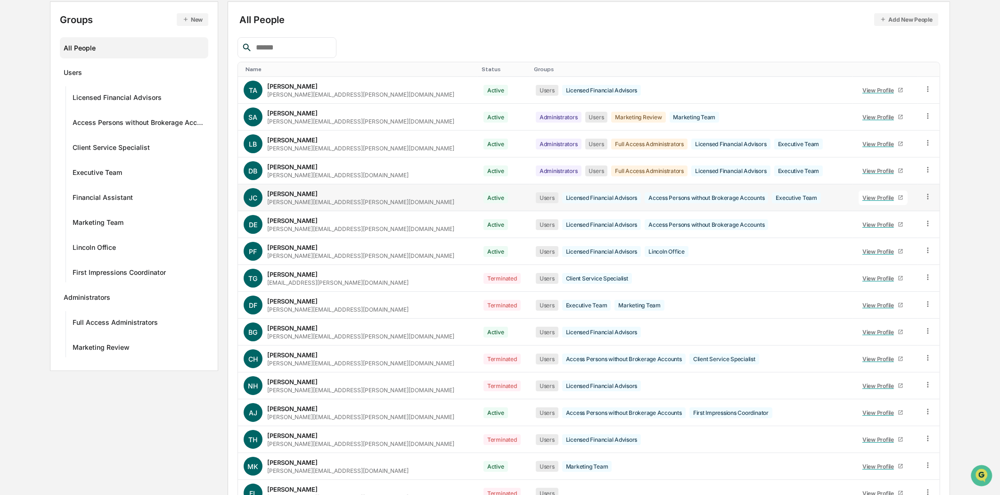
click at [868, 199] on div "View Profile" at bounding box center [879, 197] width 35 height 7
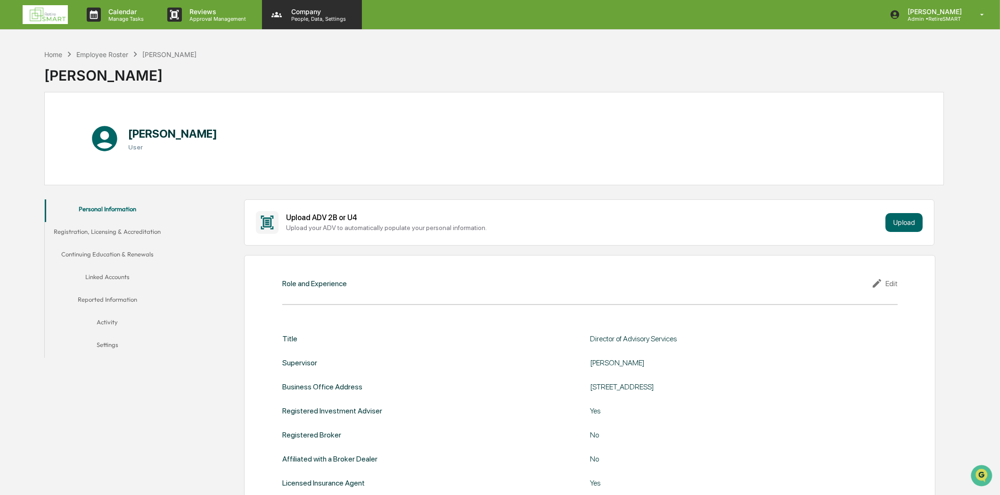
click at [305, 20] on p "People, Data, Settings" at bounding box center [317, 19] width 67 height 7
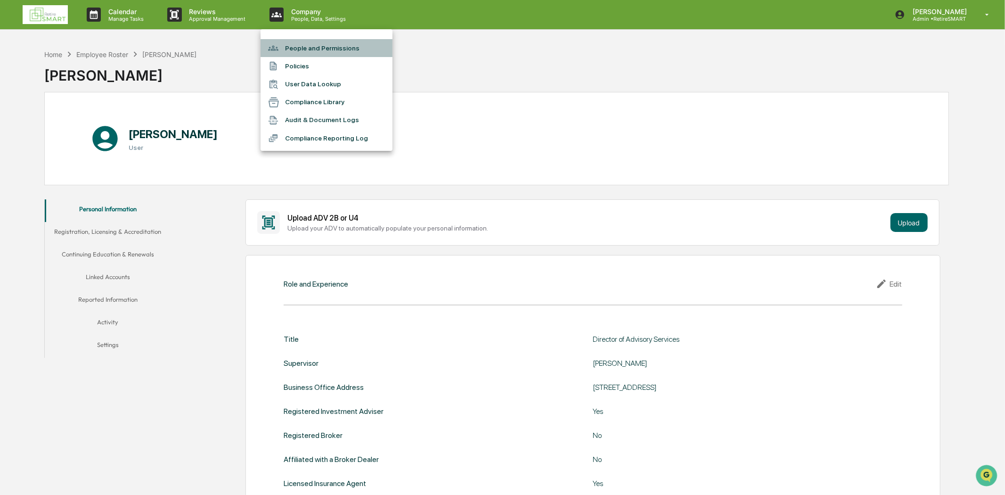
click at [312, 46] on li "People and Permissions" at bounding box center [327, 48] width 132 height 18
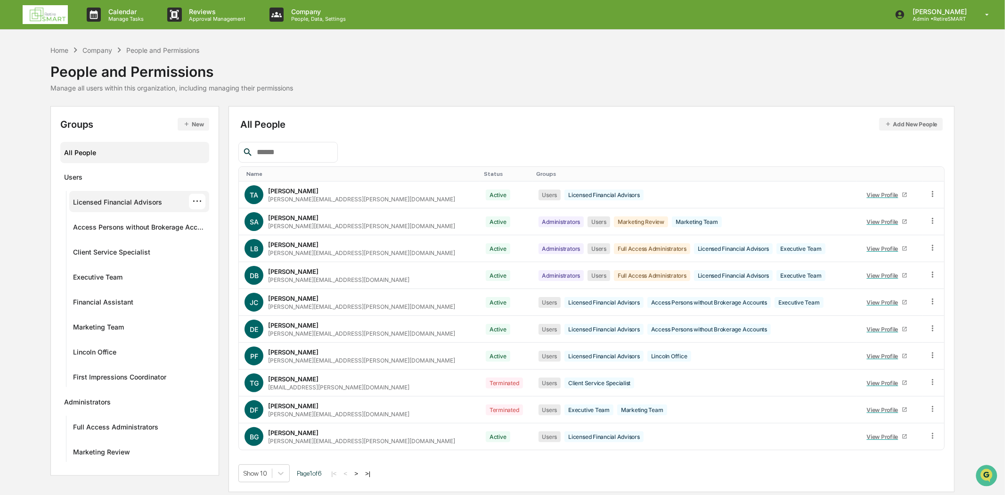
click at [152, 196] on div "Licensed Financial Advisors ···" at bounding box center [139, 202] width 133 height 16
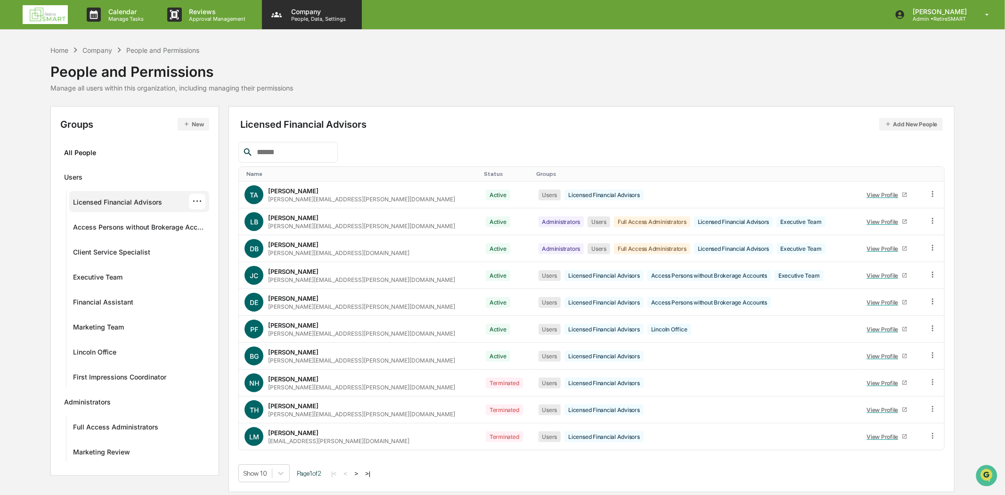
click at [295, 17] on p "People, Data, Settings" at bounding box center [317, 19] width 67 height 7
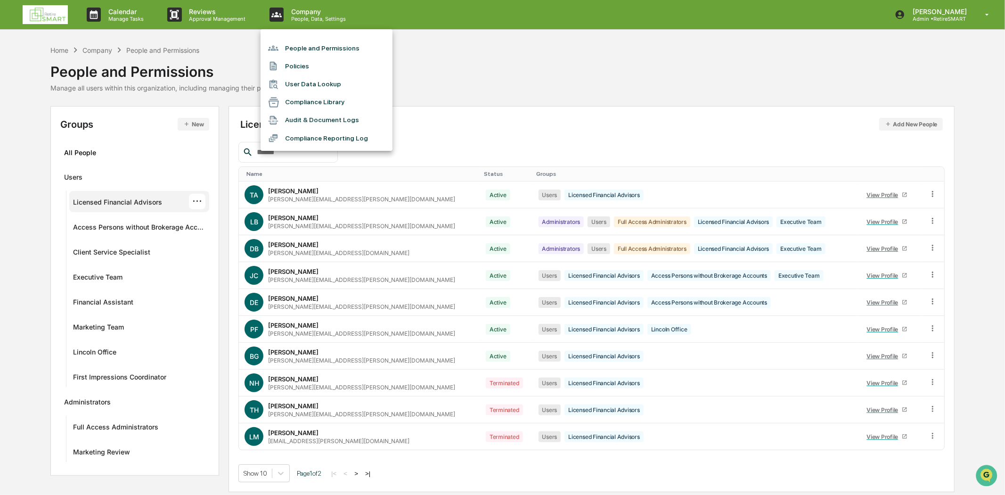
click at [315, 38] on ul "People and Permissions Policies User Data Lookup Compliance Library Audit & Doc…" at bounding box center [327, 90] width 132 height 122
click at [314, 44] on li "People and Permissions" at bounding box center [327, 48] width 132 height 18
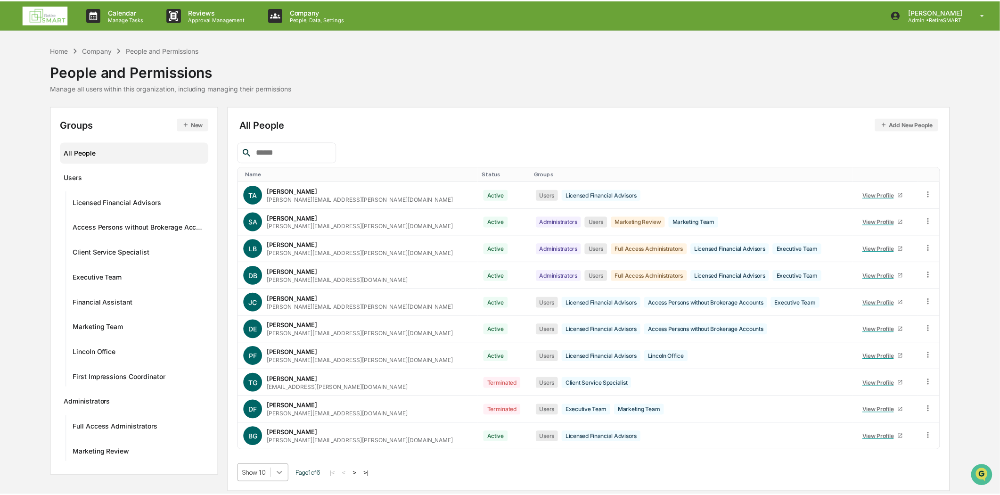
scroll to position [72, 0]
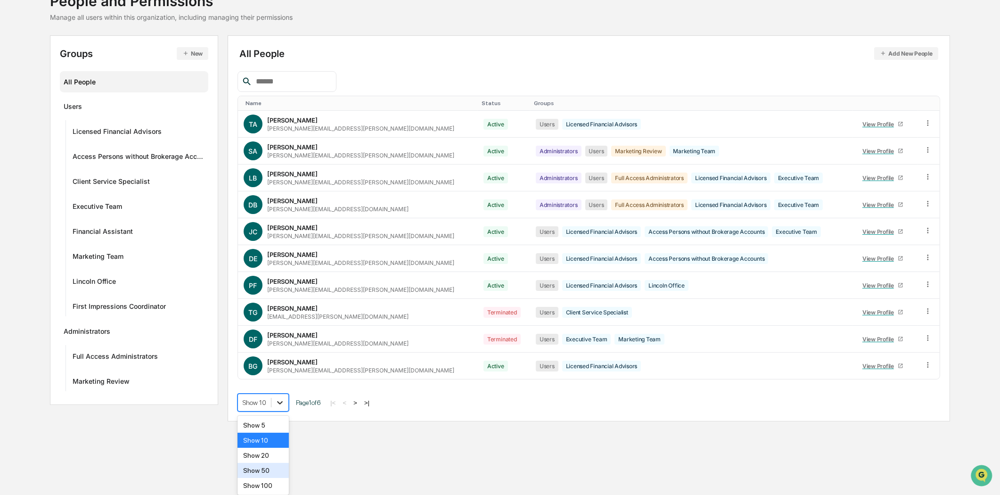
click at [286, 424] on body "Calendar Manage Tasks Reviews Approval Management Company People, Data, Setting…" at bounding box center [500, 176] width 1000 height 495
click at [277, 487] on div "Show 100" at bounding box center [263, 485] width 51 height 15
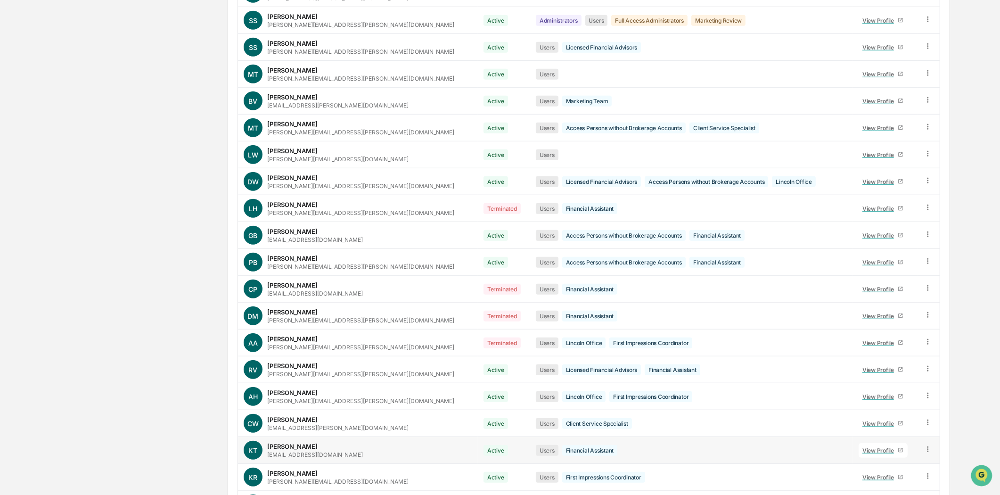
scroll to position [1128, 0]
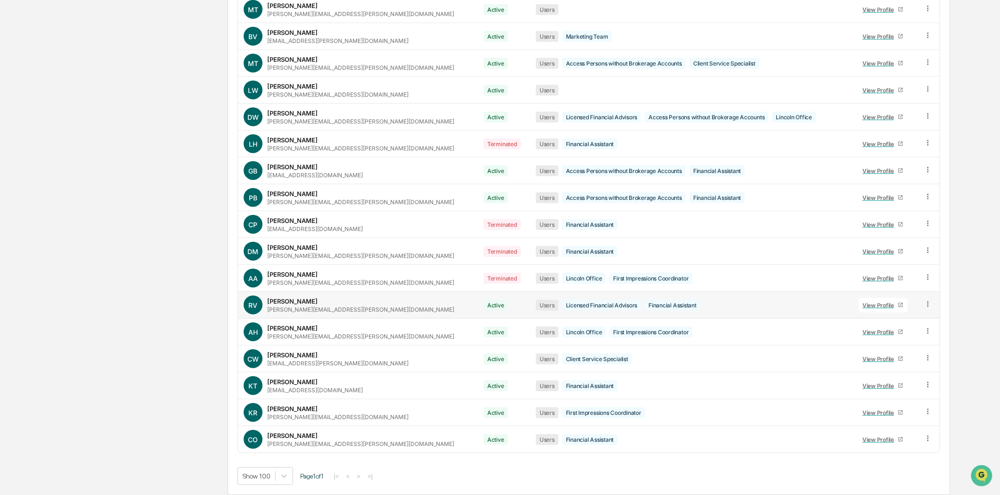
click at [317, 297] on div "Riley Vigil [EMAIL_ADDRESS][PERSON_NAME][DOMAIN_NAME]" at bounding box center [360, 305] width 187 height 16
click at [863, 302] on div "View Profile" at bounding box center [879, 305] width 35 height 7
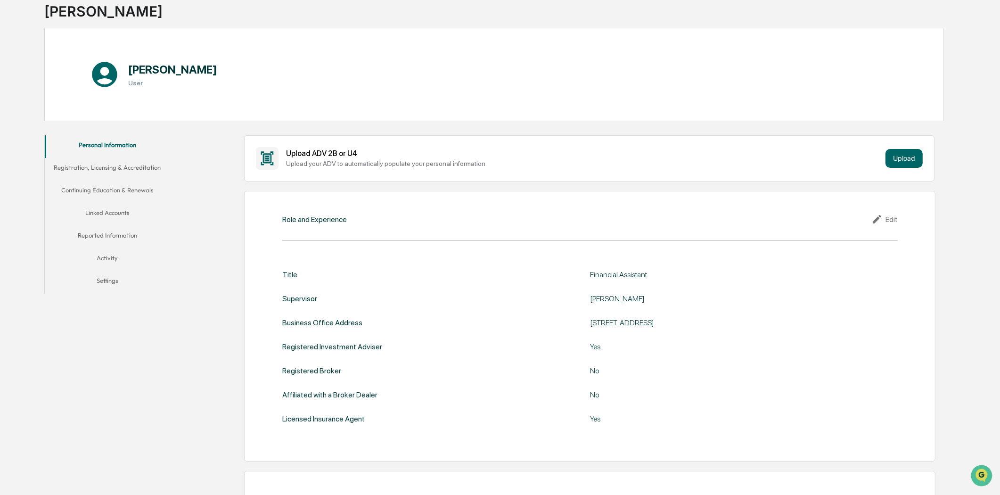
scroll to position [59, 0]
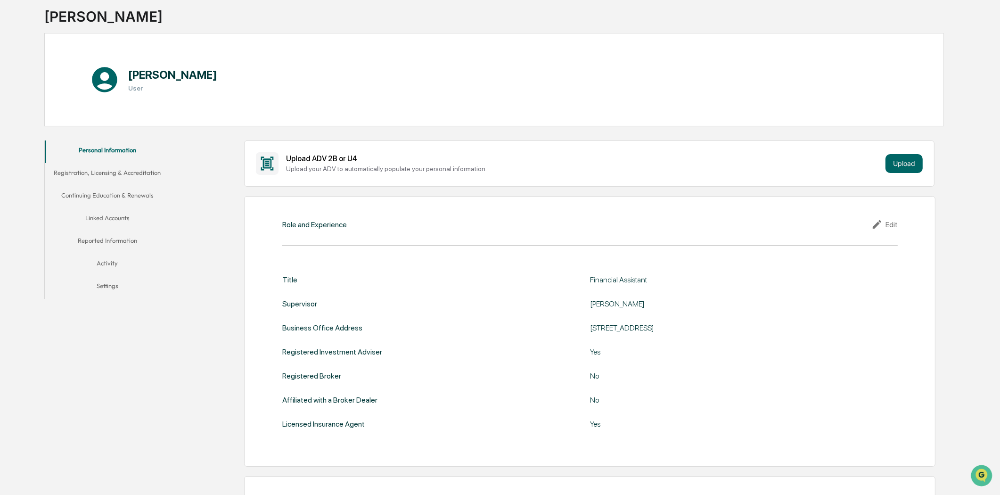
click at [885, 224] on div "Edit" at bounding box center [884, 224] width 26 height 11
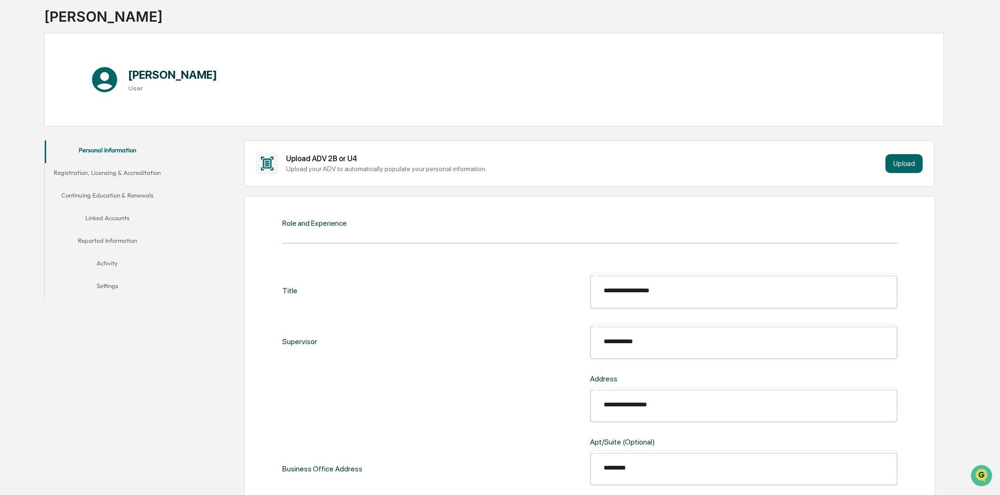
drag, startPoint x: 691, startPoint y: 284, endPoint x: 628, endPoint y: 285, distance: 63.2
click at [628, 285] on input "**********" at bounding box center [750, 290] width 307 height 25
type input "**********"
click at [650, 329] on input "**********" at bounding box center [750, 341] width 307 height 25
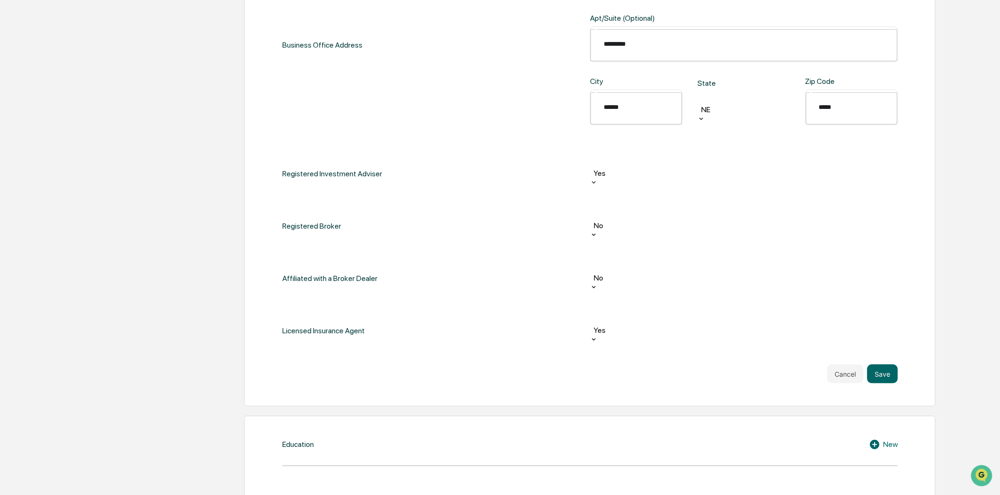
scroll to position [530, 0]
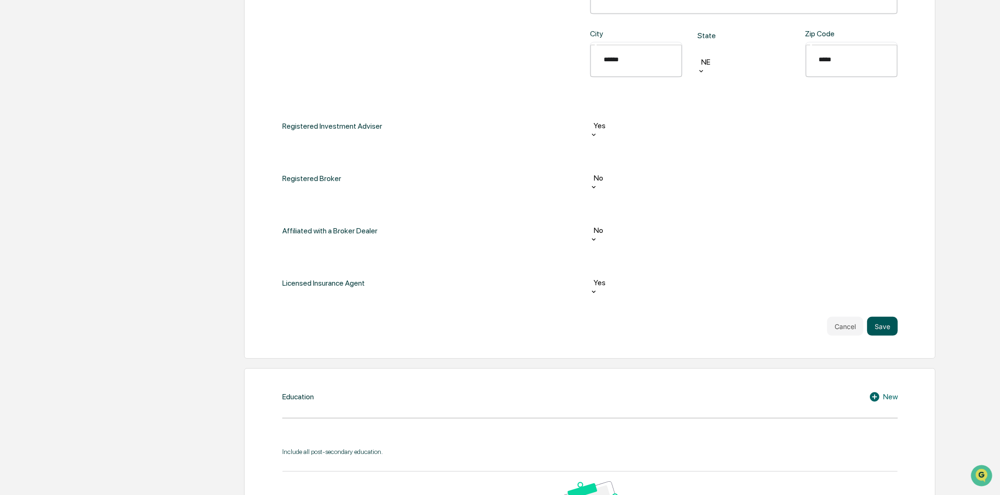
click at [886, 317] on button "Save" at bounding box center [882, 326] width 31 height 19
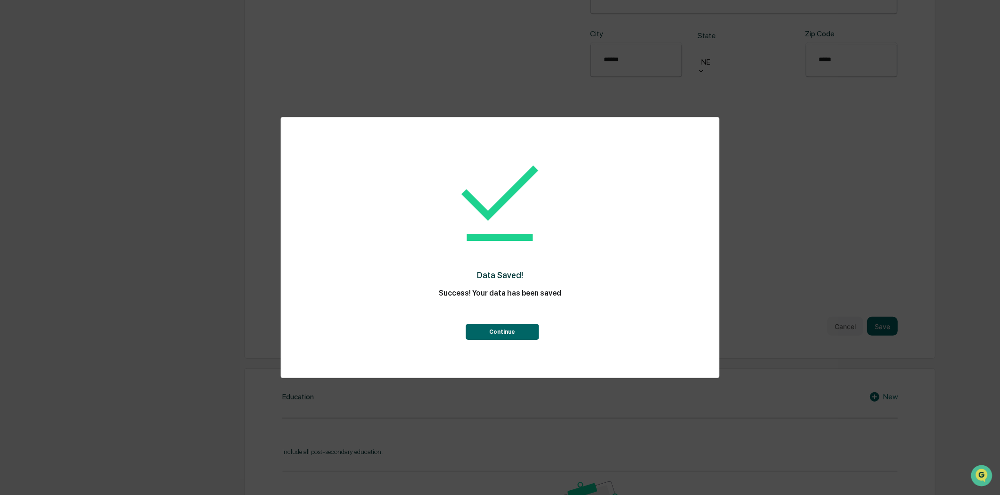
click at [529, 336] on button "Continue" at bounding box center [502, 332] width 73 height 16
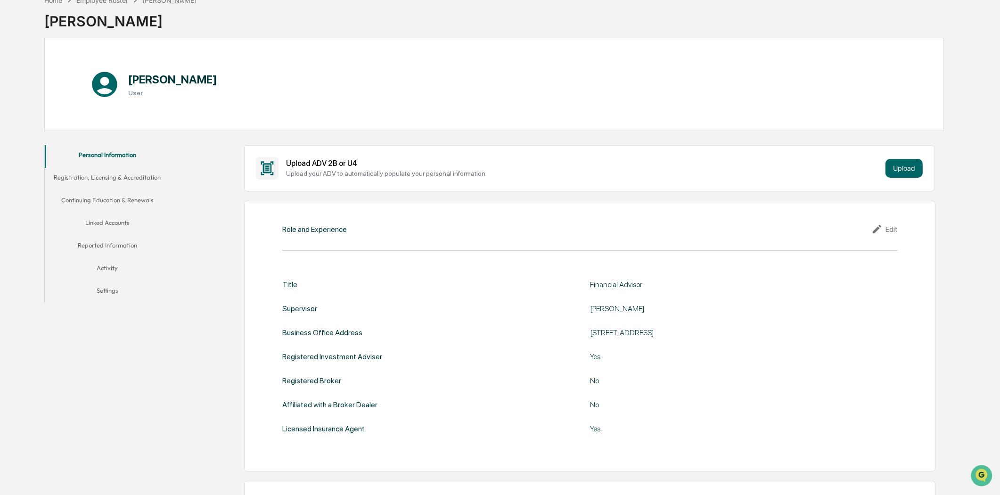
scroll to position [0, 0]
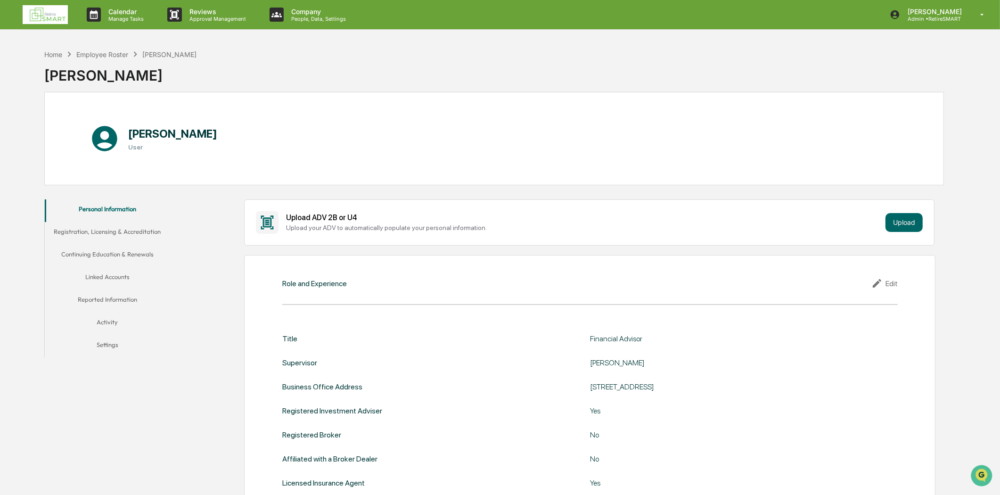
click at [118, 323] on button "Activity" at bounding box center [107, 323] width 125 height 23
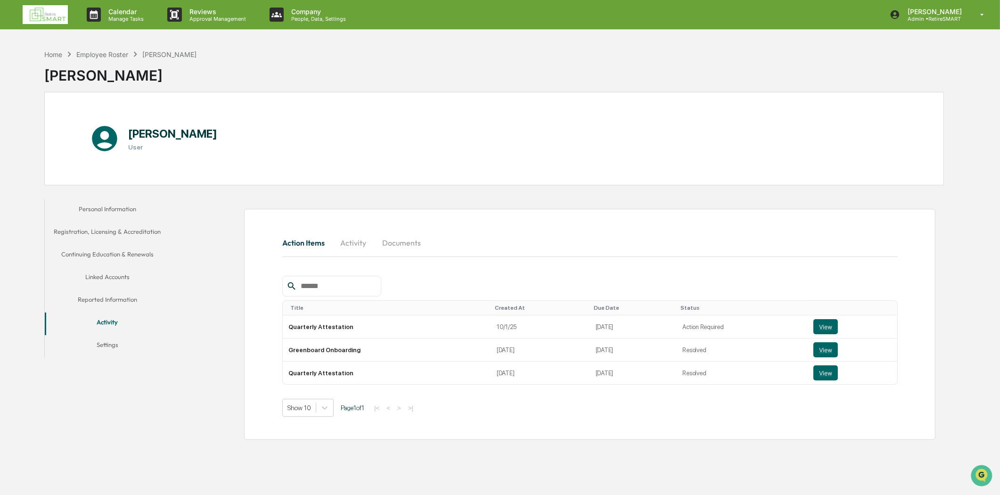
click at [412, 243] on button "Documents" at bounding box center [402, 242] width 54 height 23
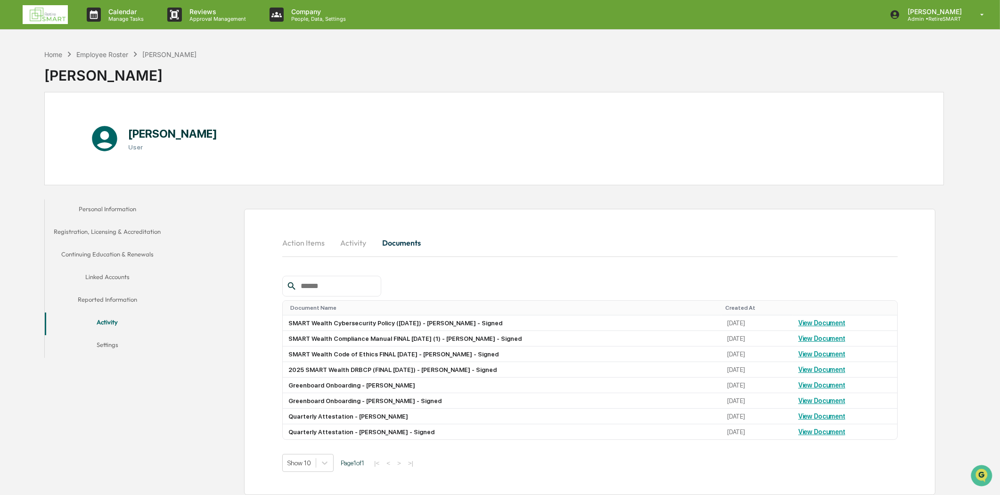
click at [119, 203] on button "Personal Information" at bounding box center [107, 210] width 125 height 23
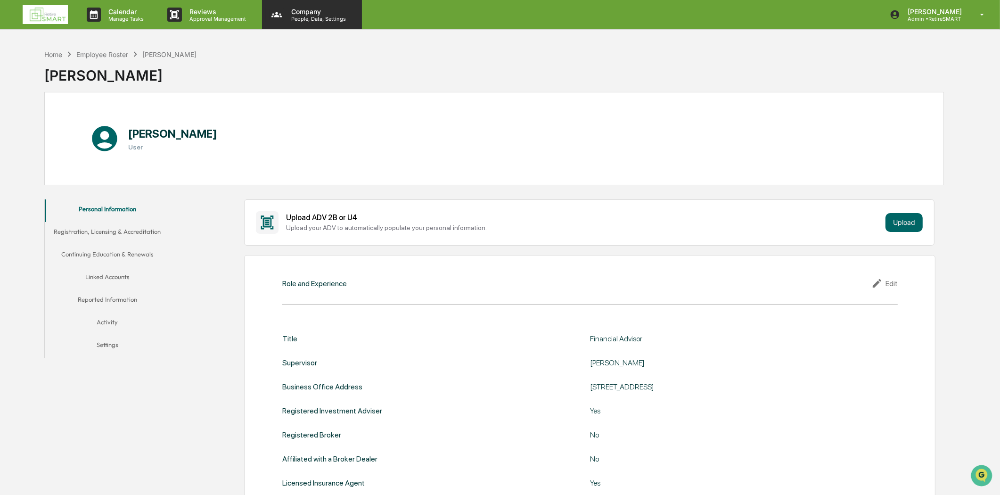
click at [321, 21] on p "People, Data, Settings" at bounding box center [317, 19] width 67 height 7
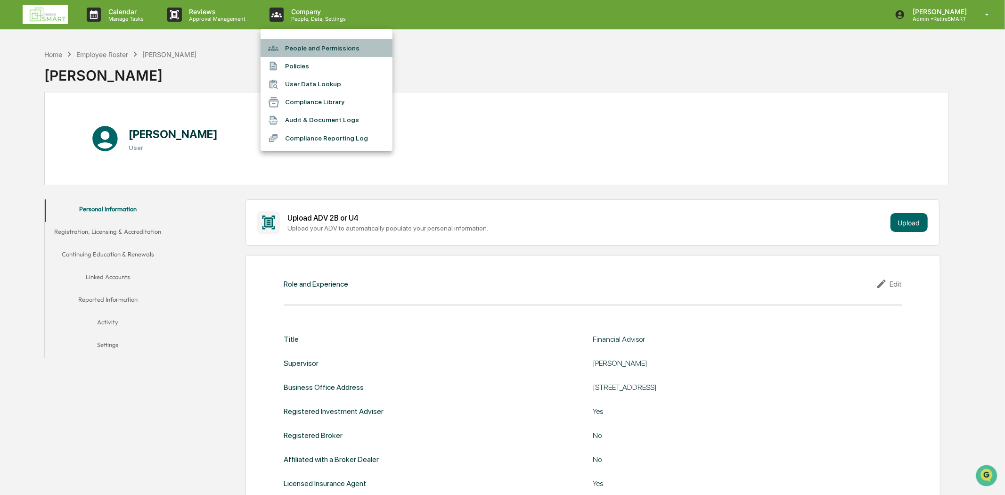
click at [317, 44] on li "People and Permissions" at bounding box center [327, 48] width 132 height 18
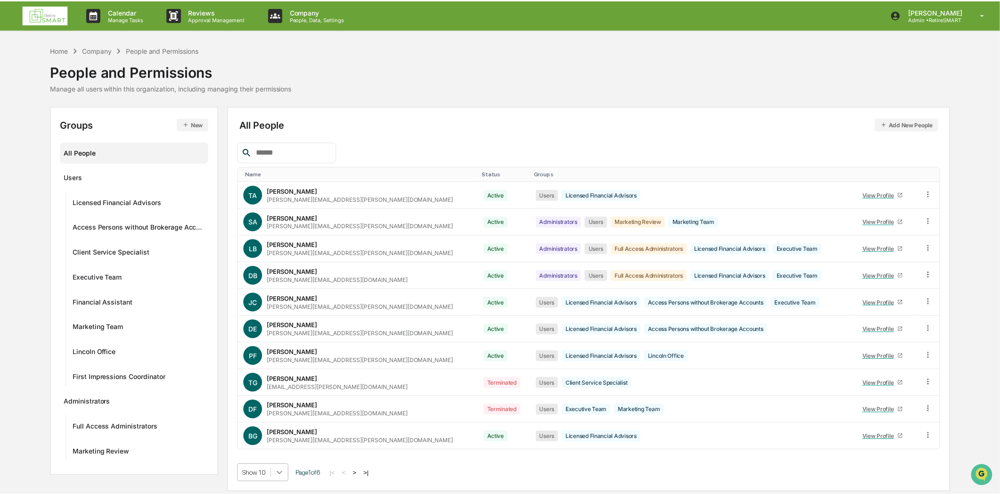
scroll to position [72, 0]
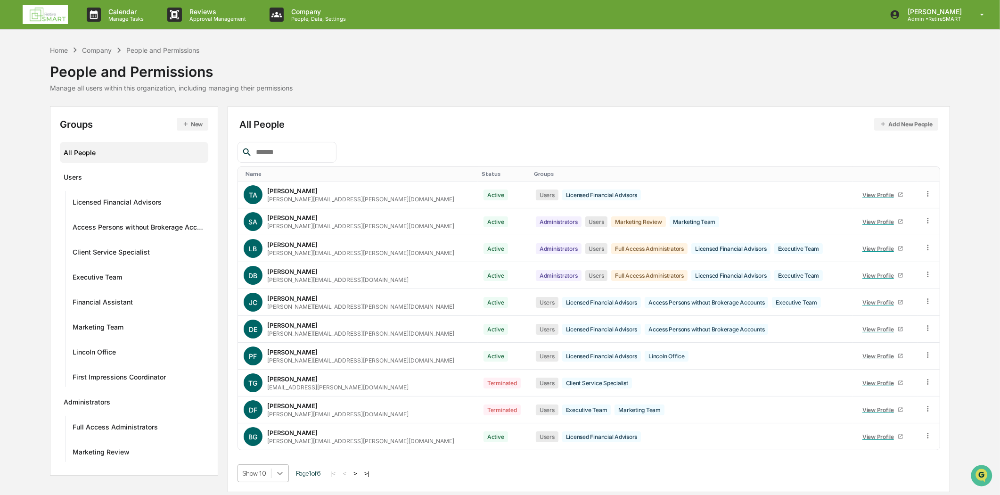
click at [277, 475] on body "Calendar Manage Tasks Reviews Approval Management Company People, Data, Setting…" at bounding box center [500, 247] width 1000 height 495
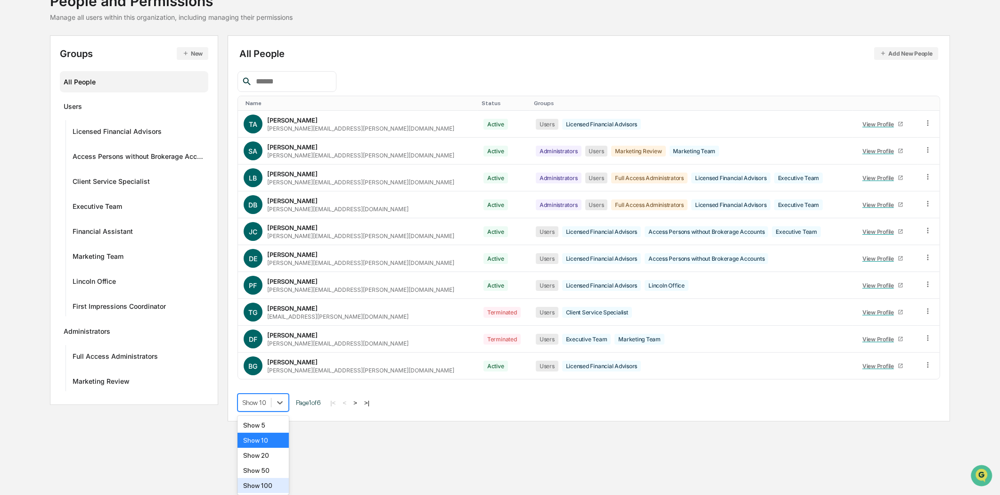
click at [275, 484] on div "Show 100" at bounding box center [263, 485] width 51 height 15
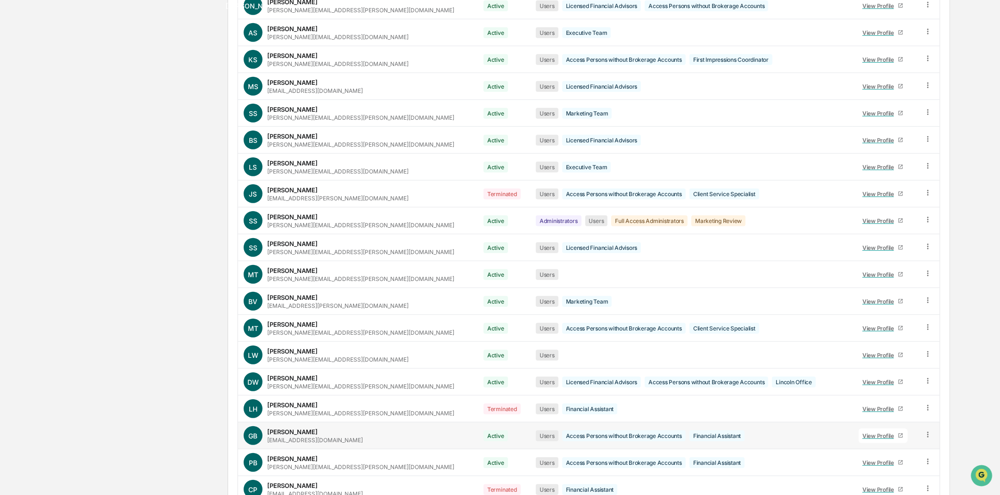
scroll to position [1128, 0]
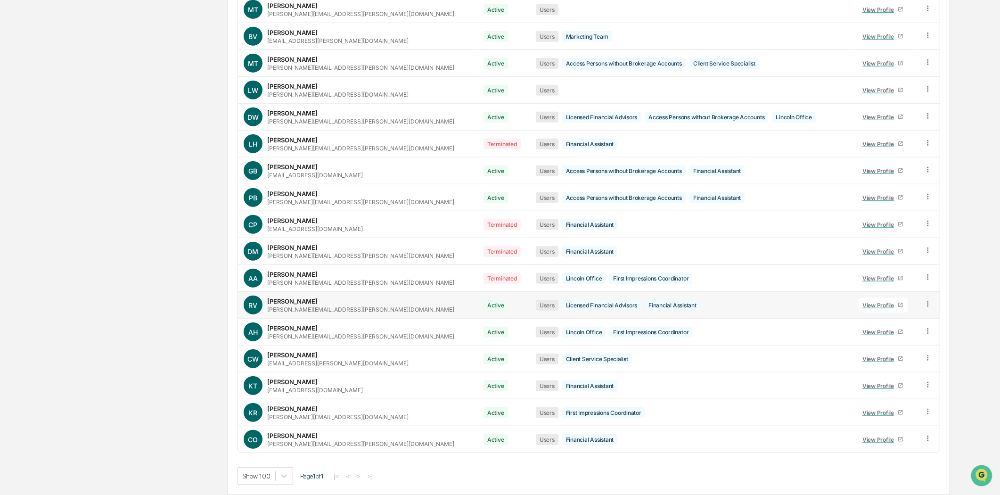
click at [927, 301] on icon at bounding box center [927, 304] width 1 height 6
click at [898, 319] on div "Groups & Permissions" at bounding box center [884, 319] width 81 height 11
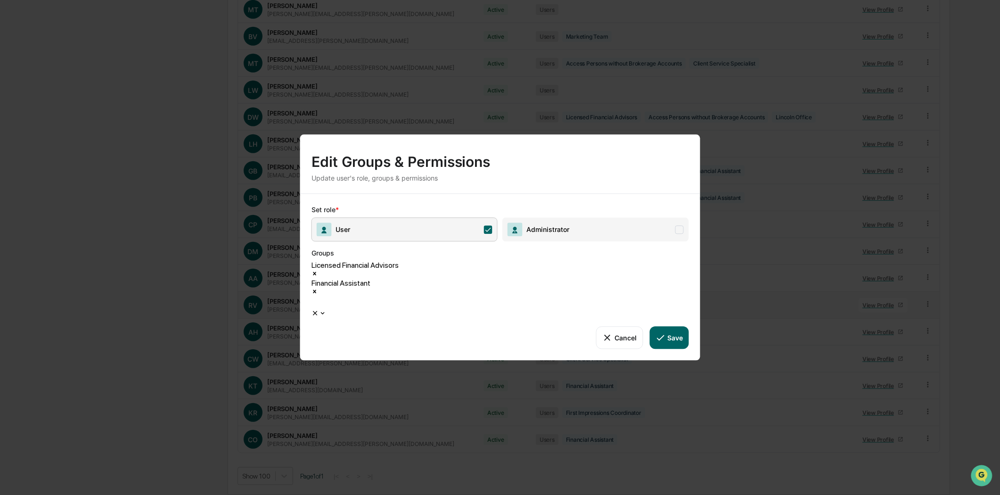
click at [318, 289] on icon "Remove Financial Assistant" at bounding box center [314, 291] width 7 height 7
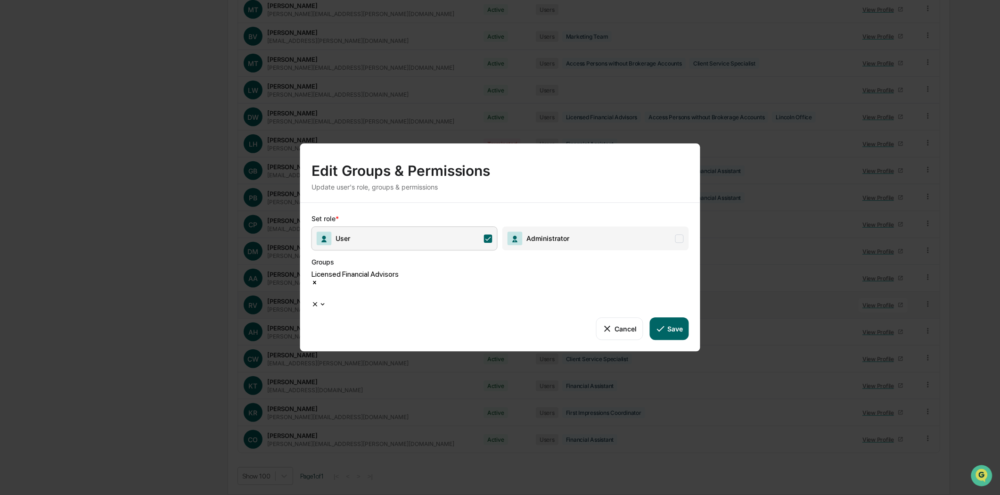
click at [676, 317] on button "Save" at bounding box center [668, 328] width 39 height 23
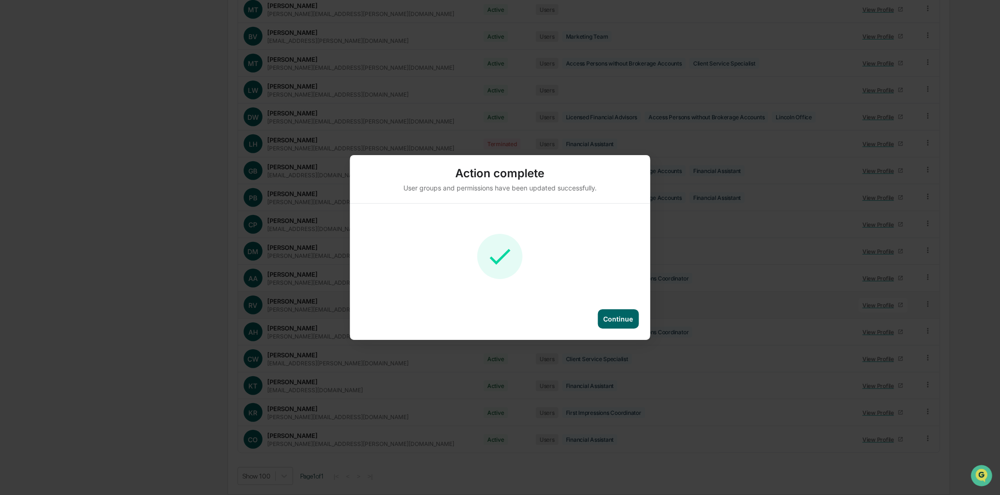
click at [620, 318] on div "Continue" at bounding box center [618, 319] width 30 height 8
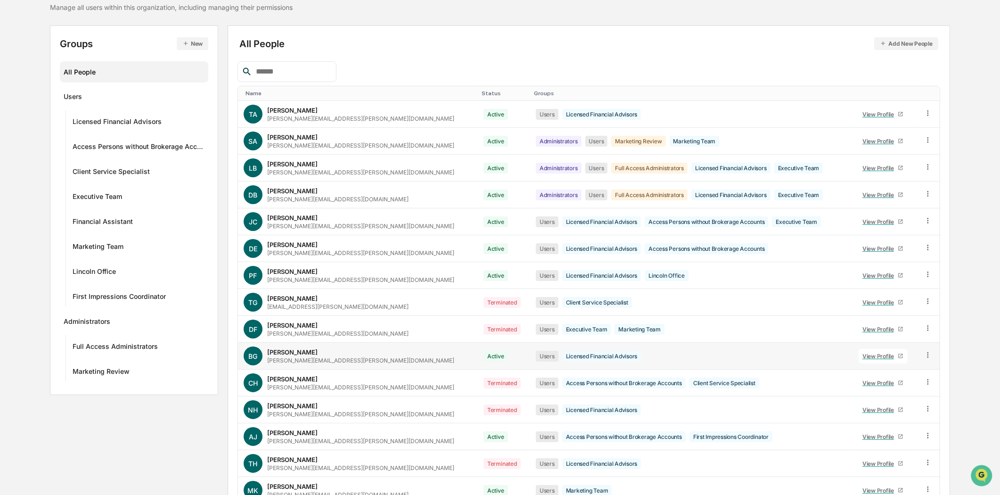
scroll to position [28, 0]
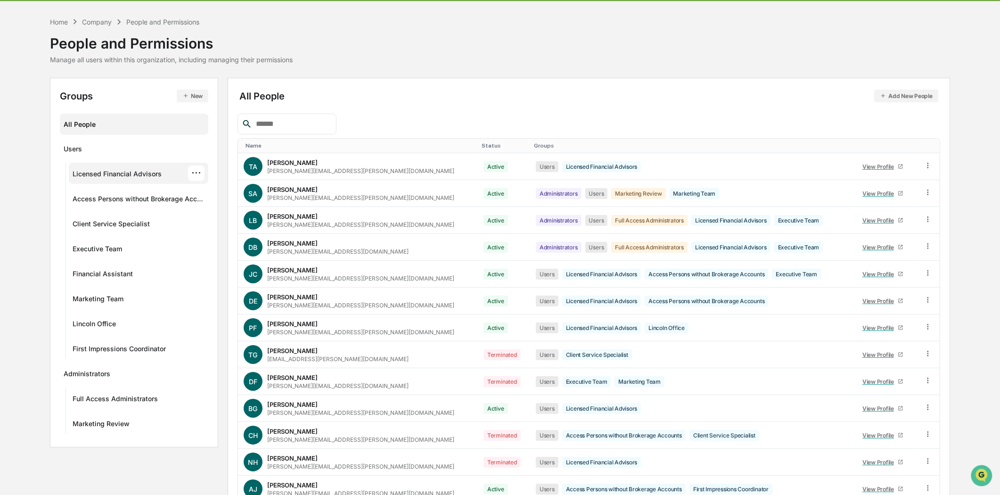
click at [130, 172] on div "Licensed Financial Advisors" at bounding box center [117, 175] width 89 height 11
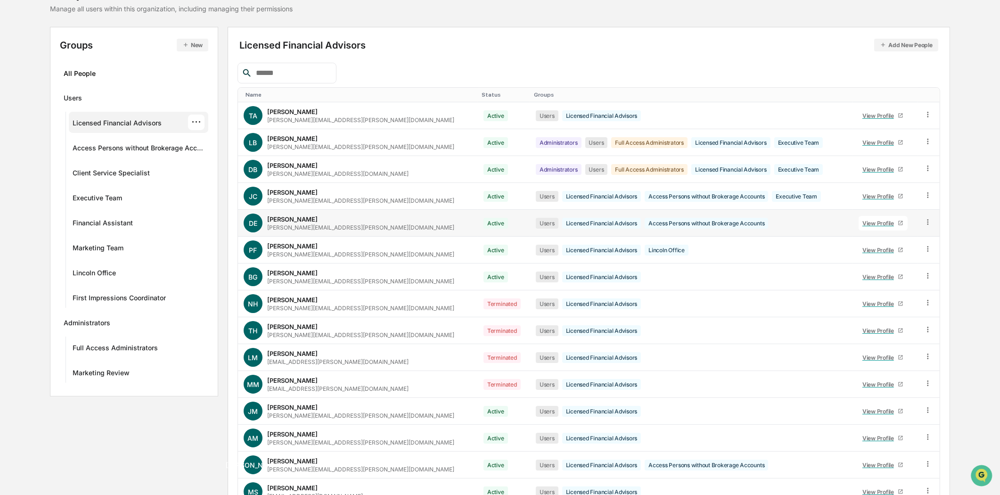
scroll to position [0, 0]
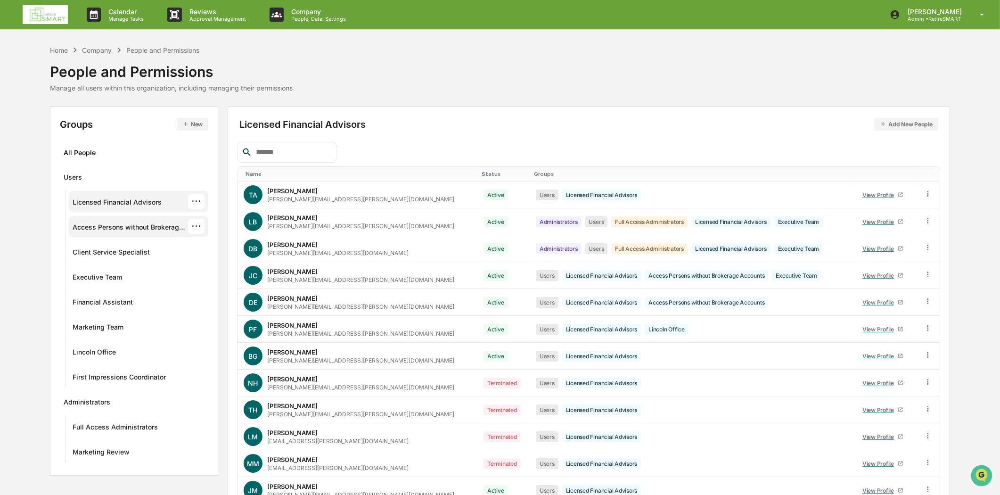
click at [133, 232] on div "Access Persons without Brokerage Accounts" at bounding box center [130, 228] width 115 height 11
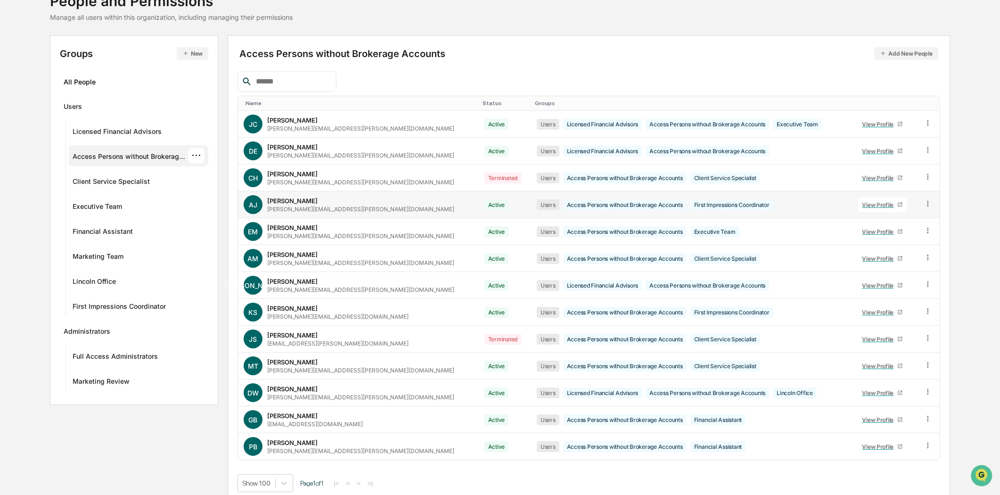
scroll to position [78, 0]
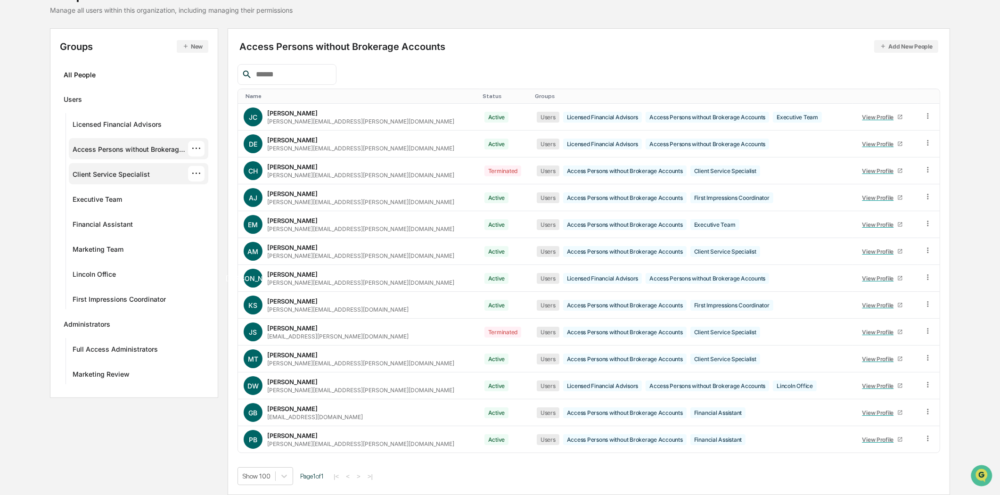
click at [106, 174] on div "Client Service Specialist" at bounding box center [111, 175] width 77 height 11
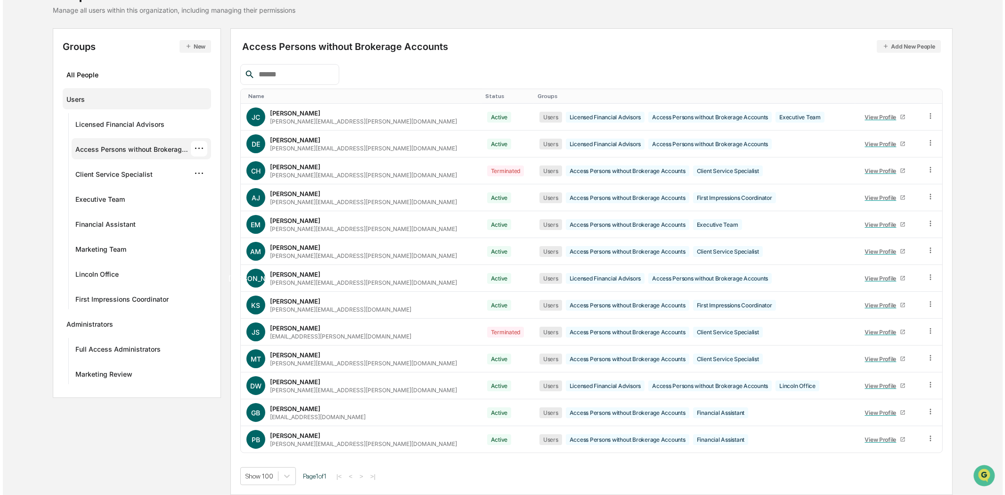
scroll to position [0, 0]
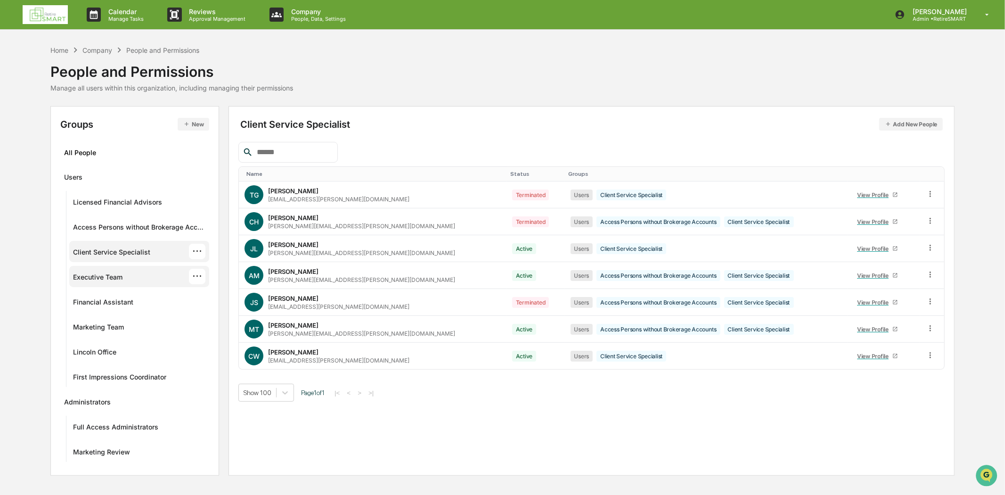
click at [104, 275] on div "Executive Team" at bounding box center [97, 278] width 49 height 11
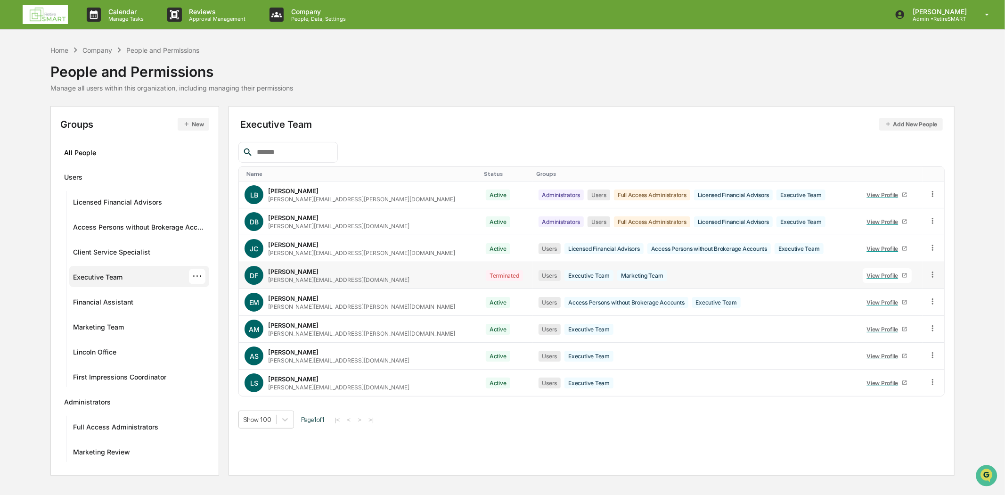
click at [928, 270] on icon at bounding box center [932, 274] width 9 height 9
click at [492, 457] on div "Executive Team Add New People Name Status Groups LB [PERSON_NAME] [PERSON_NAME]…" at bounding box center [592, 290] width 726 height 369
click at [158, 297] on div "Financial Assistant ···" at bounding box center [139, 302] width 133 height 16
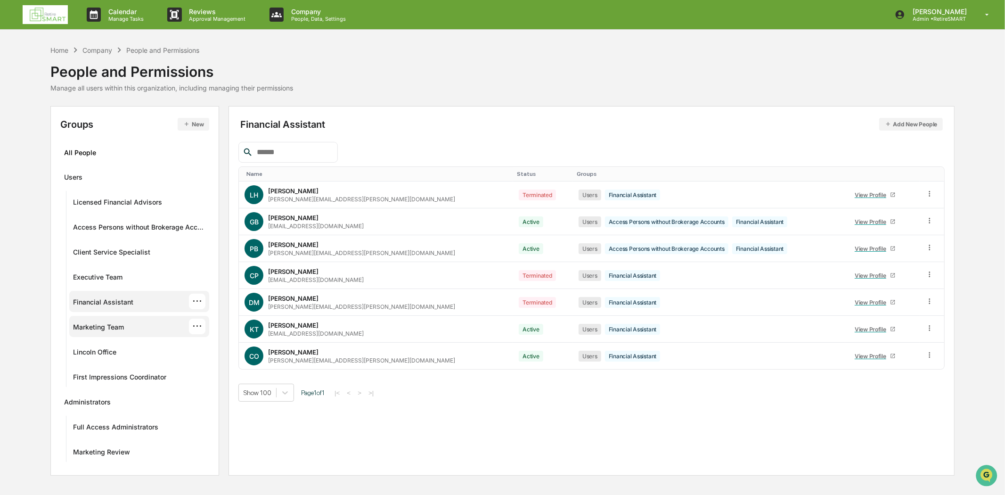
click at [109, 323] on div "Marketing Team" at bounding box center [98, 328] width 51 height 11
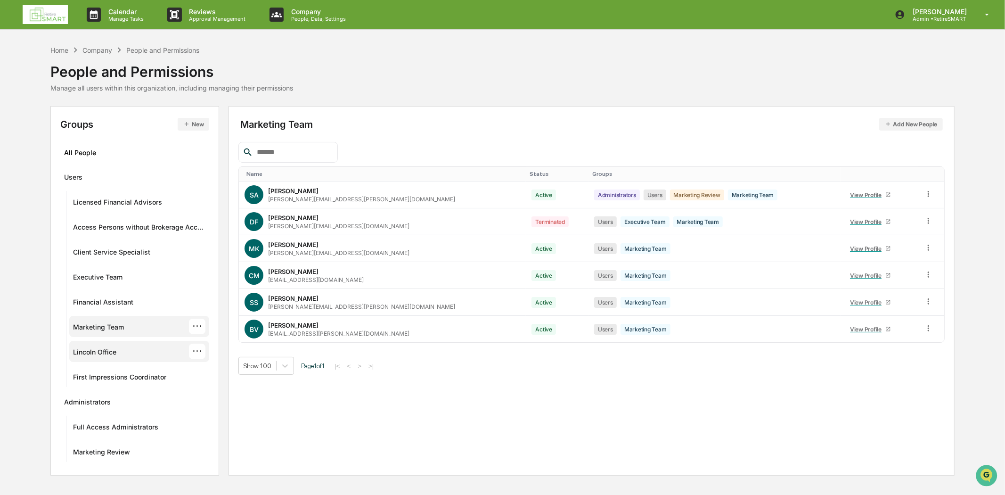
click at [118, 352] on div "Lincoln Office ···" at bounding box center [139, 352] width 133 height 16
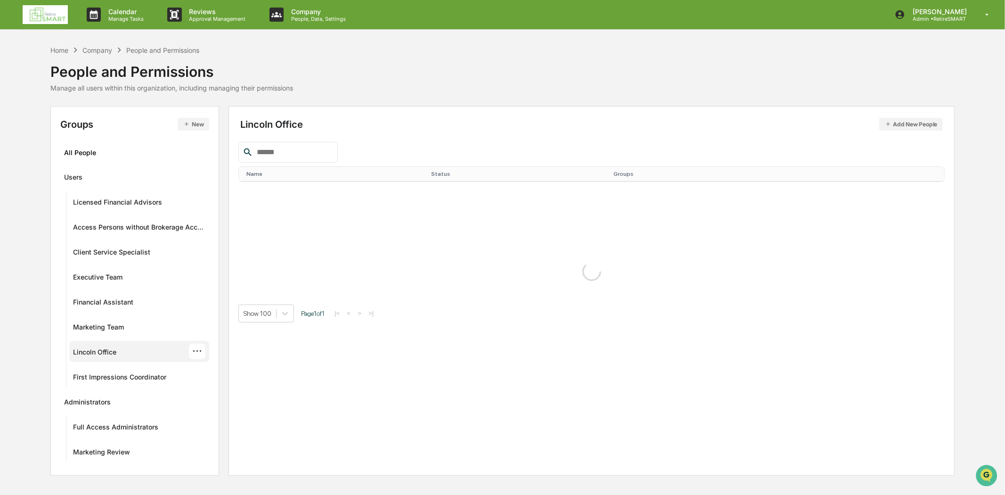
click at [137, 349] on div "Lincoln Office ···" at bounding box center [139, 352] width 133 height 16
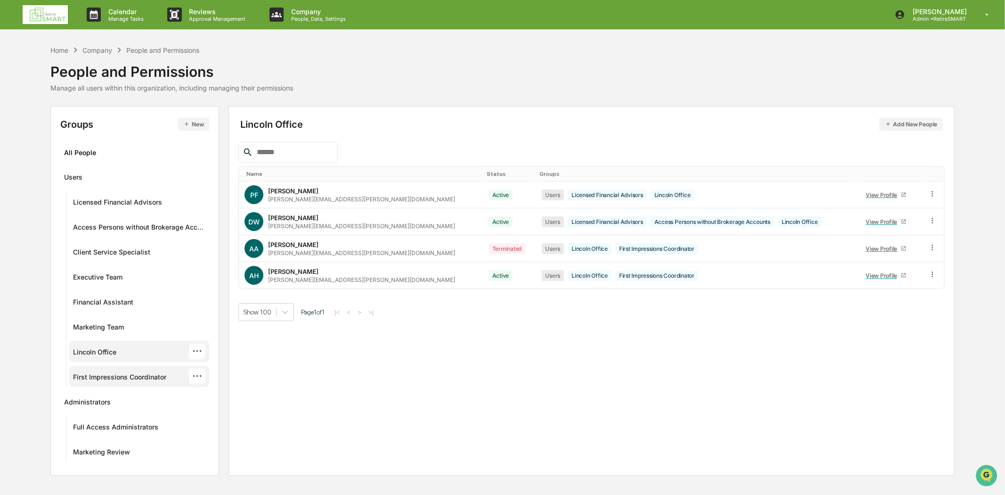
click at [132, 382] on div "First Impressions Coordinator" at bounding box center [119, 378] width 93 height 11
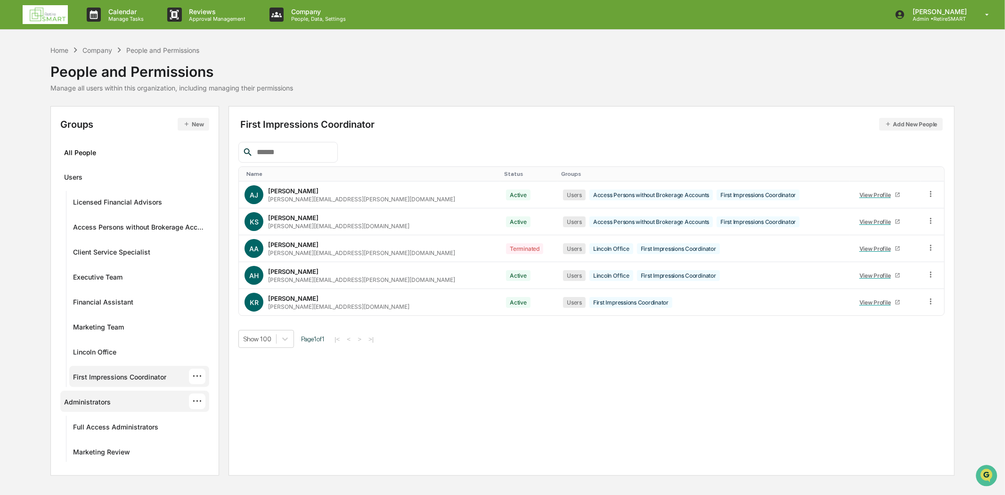
click at [109, 400] on div "Administrators" at bounding box center [87, 403] width 47 height 11
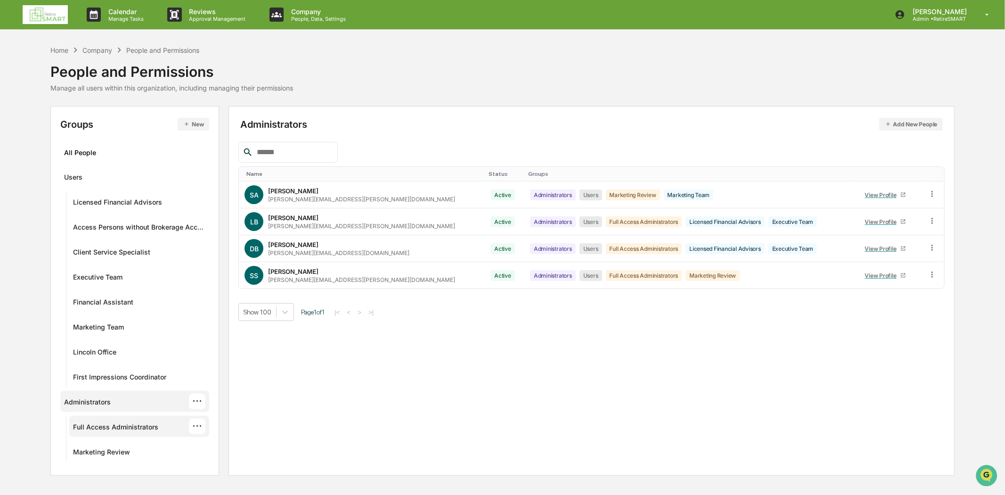
click at [115, 426] on div "Full Access Administrators" at bounding box center [115, 428] width 85 height 11
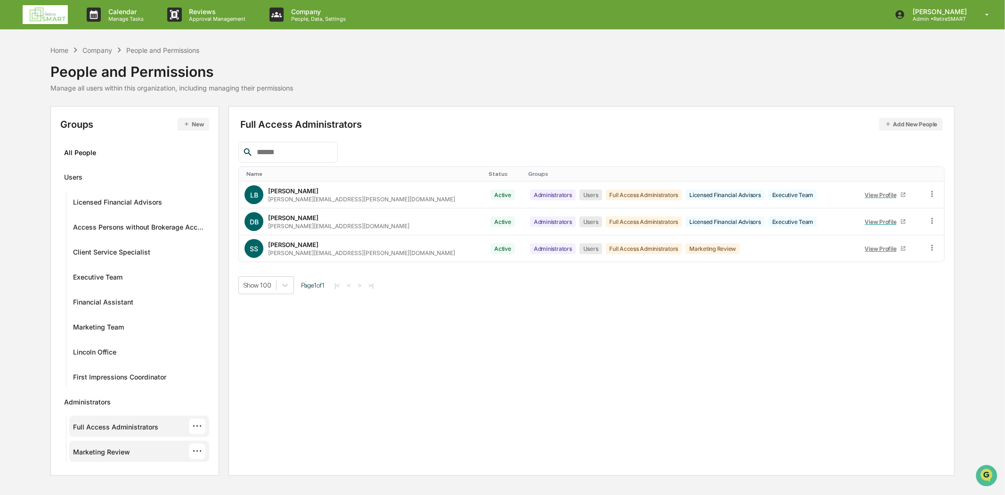
click at [116, 453] on div "Marketing Review" at bounding box center [101, 453] width 57 height 11
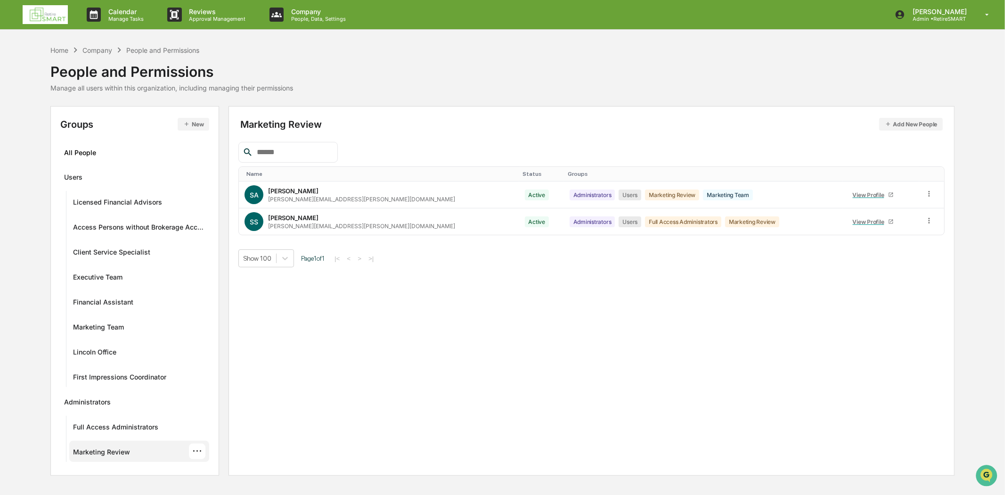
click at [32, 6] on img at bounding box center [45, 14] width 45 height 19
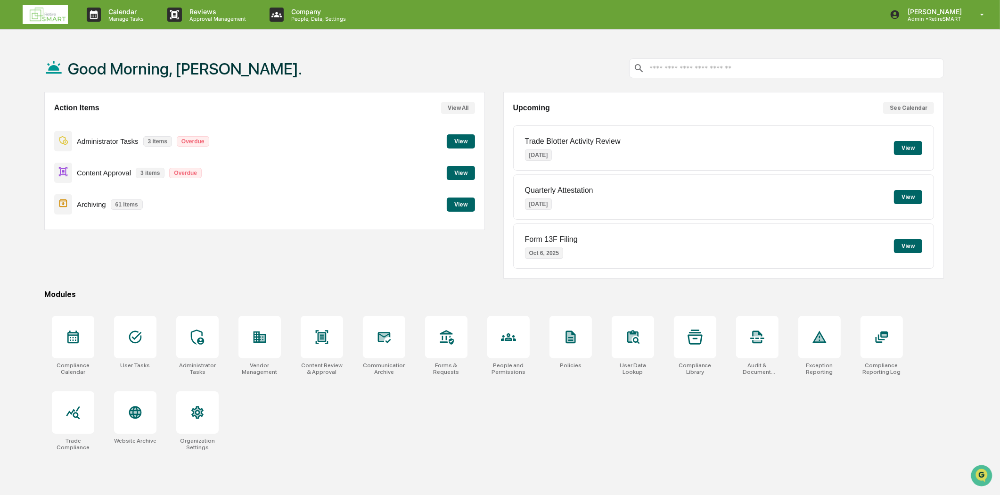
click at [468, 203] on button "View" at bounding box center [461, 204] width 28 height 14
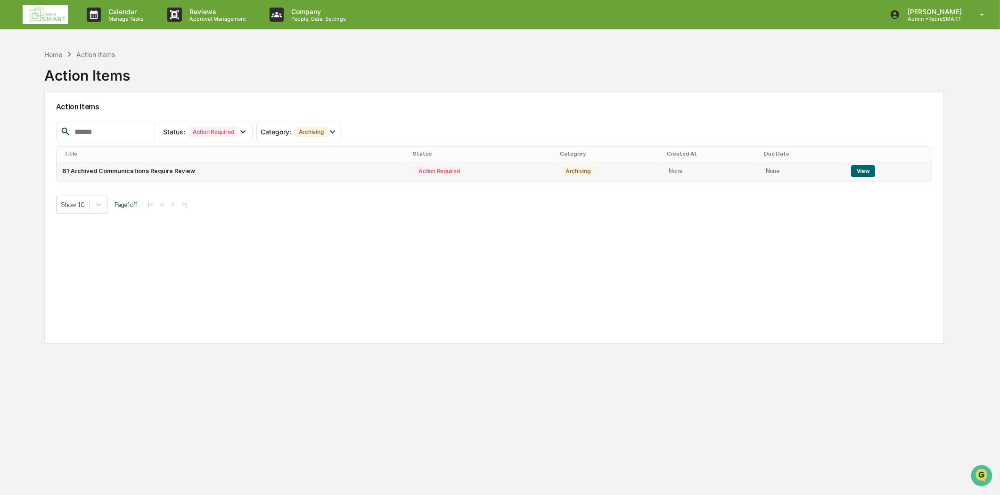
click at [859, 162] on td "View" at bounding box center [888, 171] width 87 height 20
click at [859, 169] on button "View" at bounding box center [863, 171] width 24 height 12
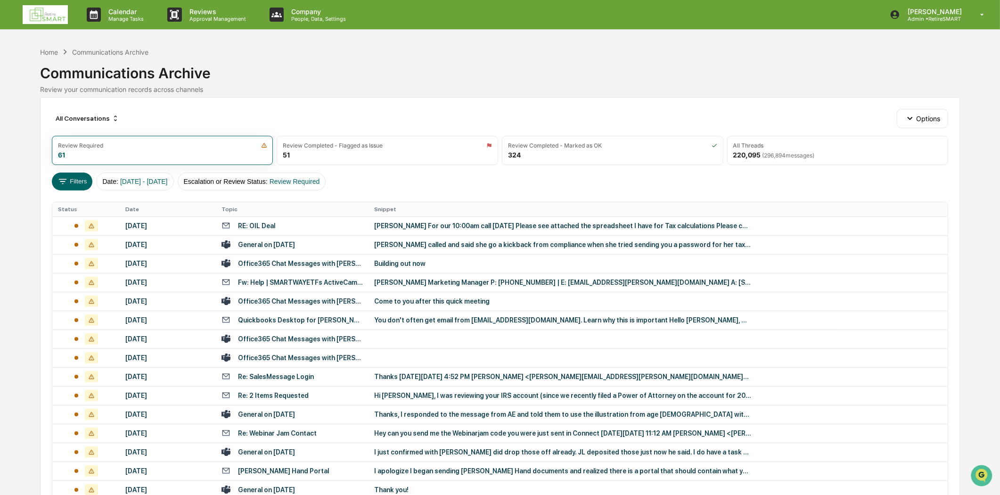
click at [51, 6] on img at bounding box center [45, 14] width 45 height 19
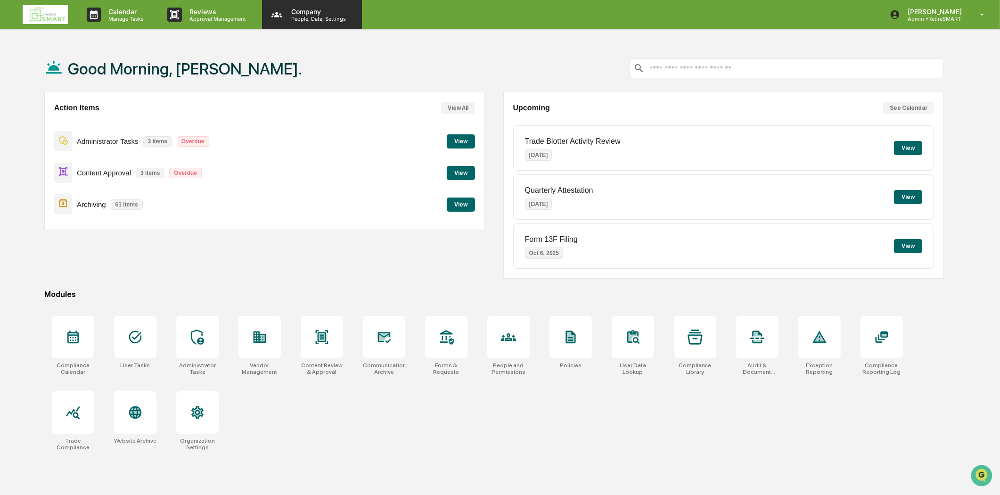
click at [295, 15] on p "Company" at bounding box center [317, 12] width 67 height 8
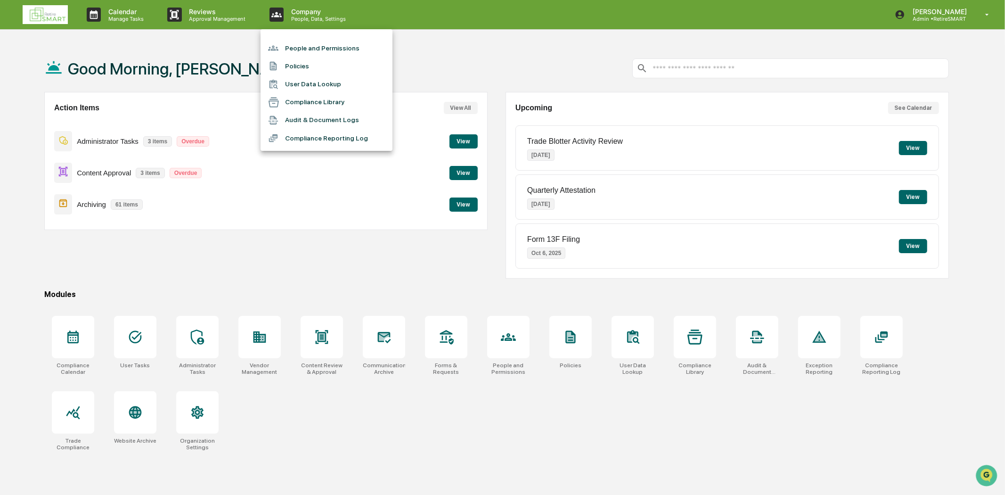
click at [301, 46] on li "People and Permissions" at bounding box center [327, 48] width 132 height 18
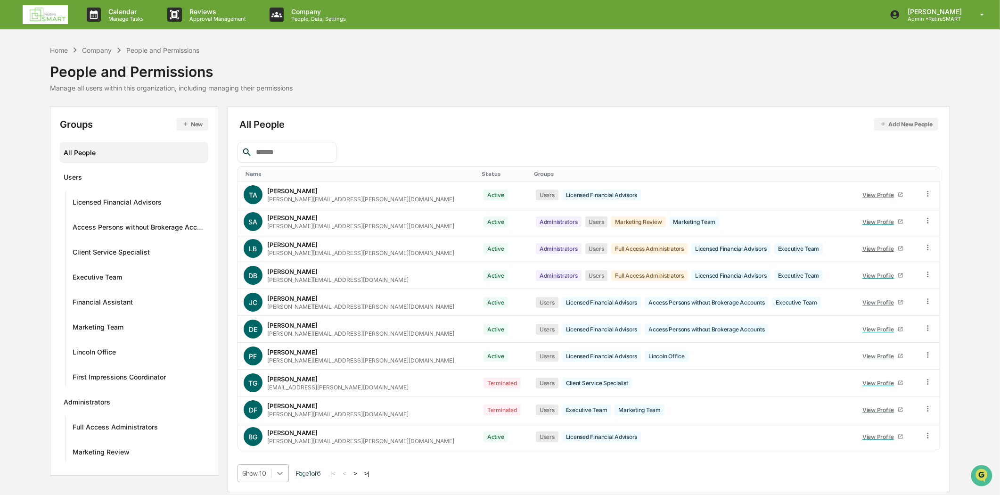
click at [281, 479] on body "Calendar Manage Tasks Reviews Approval Management Company People, Data, Setting…" at bounding box center [500, 247] width 1000 height 495
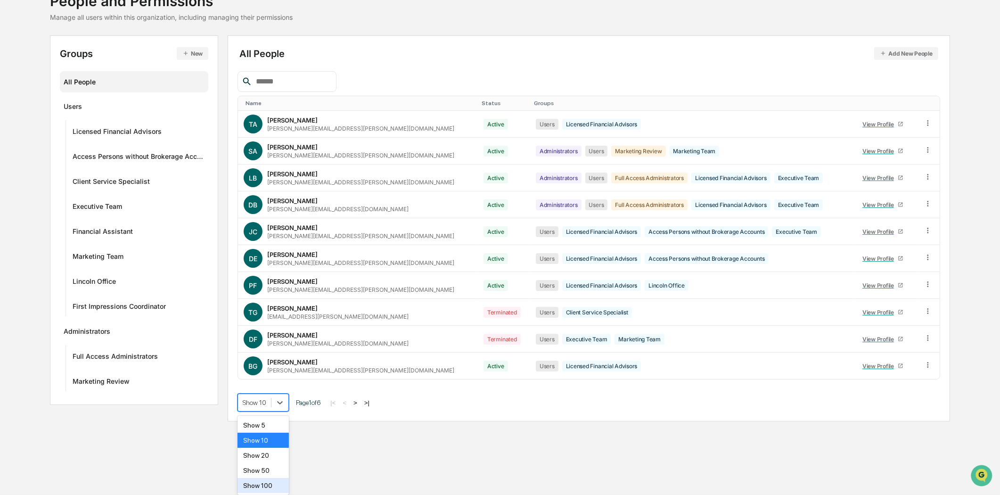
click at [277, 484] on div "Show 100" at bounding box center [263, 485] width 51 height 15
